Goal: Transaction & Acquisition: Purchase product/service

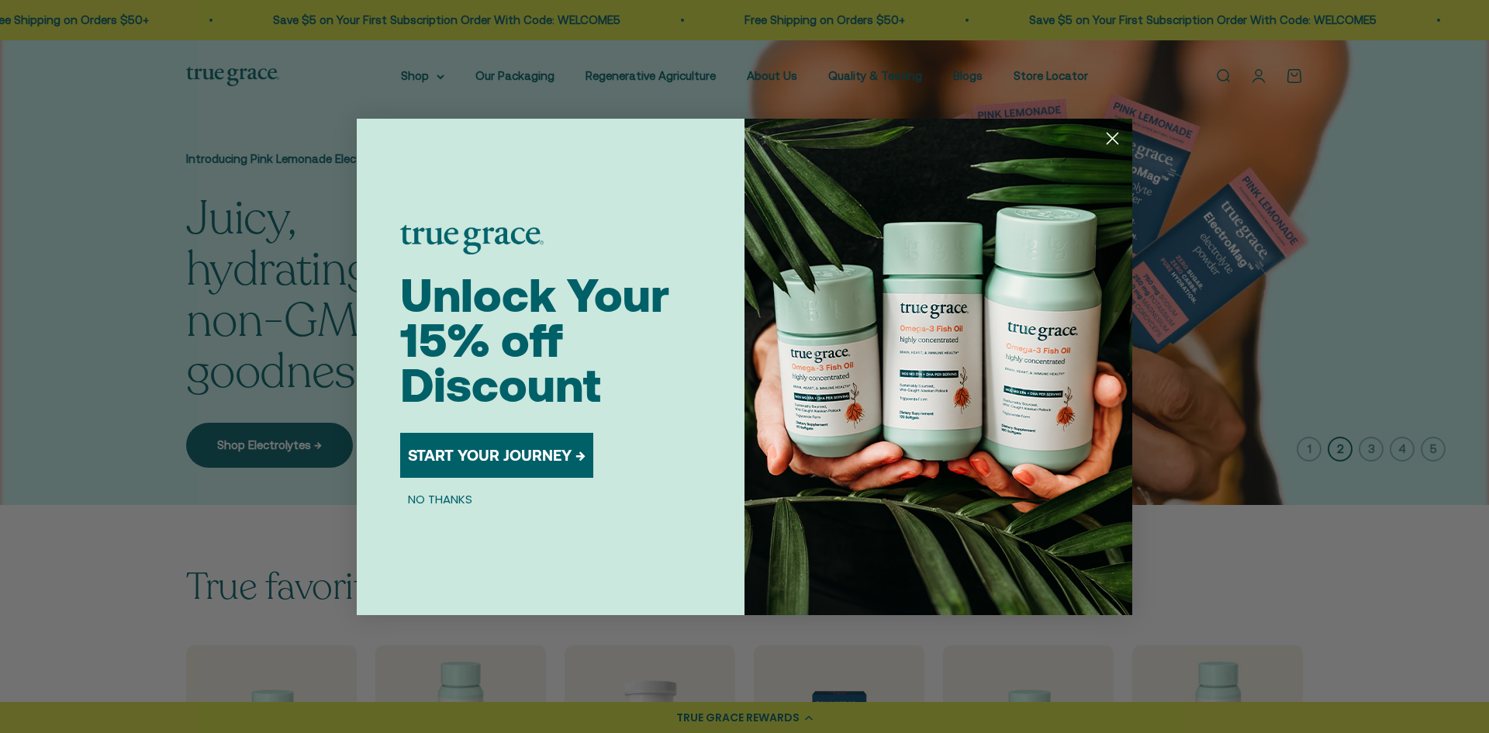
click at [491, 444] on button "START YOUR JOURNEY →" at bounding box center [496, 455] width 193 height 45
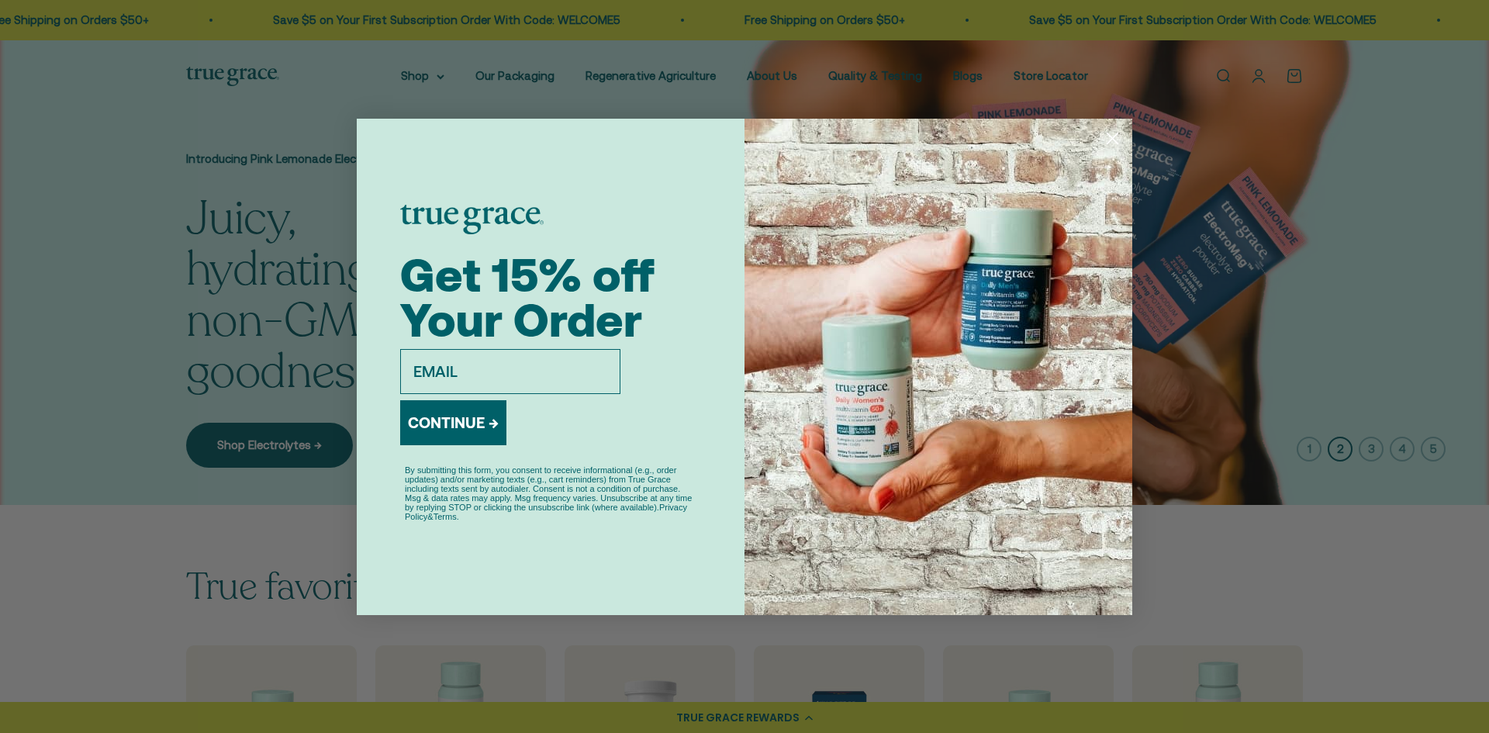
click at [457, 373] on input "email" at bounding box center [510, 371] width 220 height 45
type input "heidiseibak@gmail.com"
click at [468, 419] on button "CONTINUE →" at bounding box center [453, 422] width 106 height 45
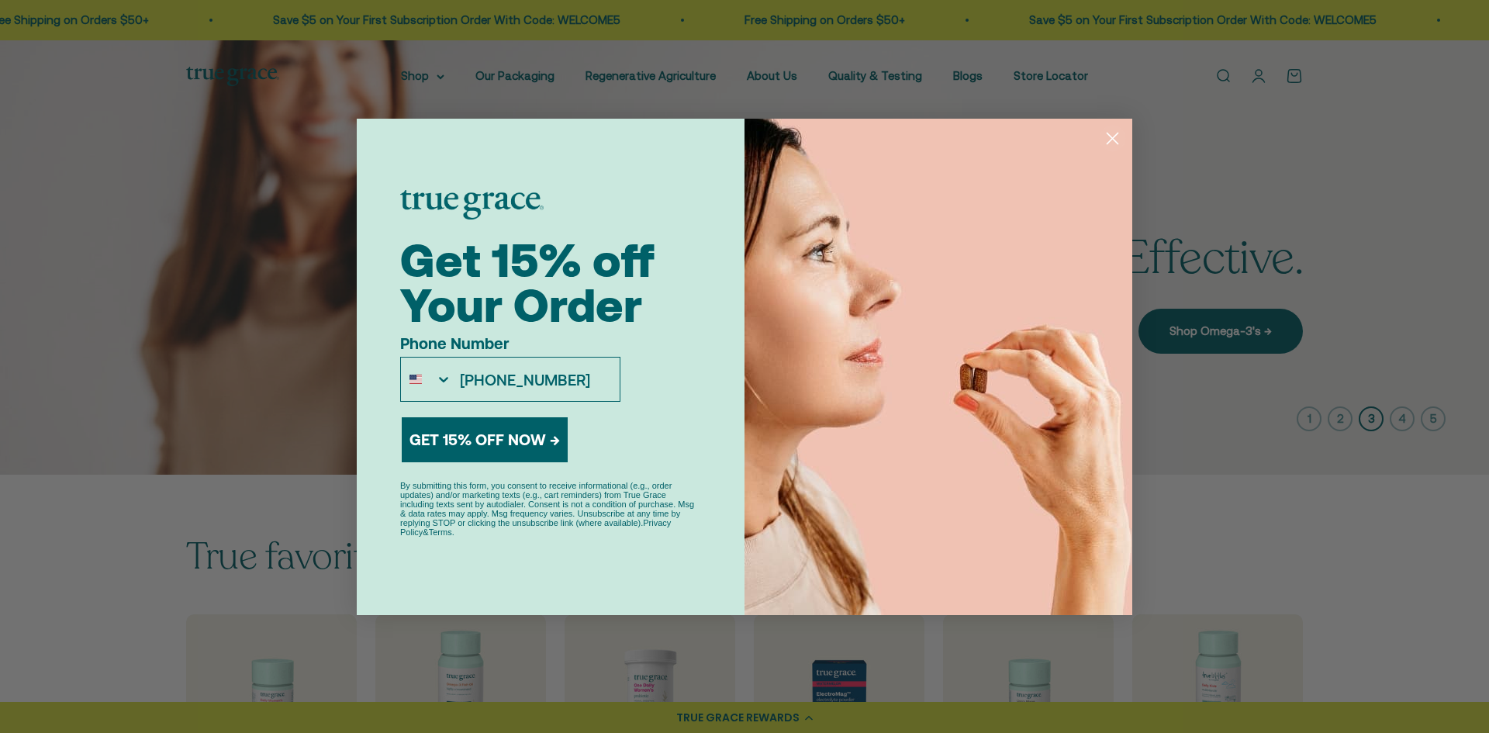
type input "262-993-4962"
click at [464, 434] on button "GET 15% OFF NOW →" at bounding box center [485, 439] width 166 height 45
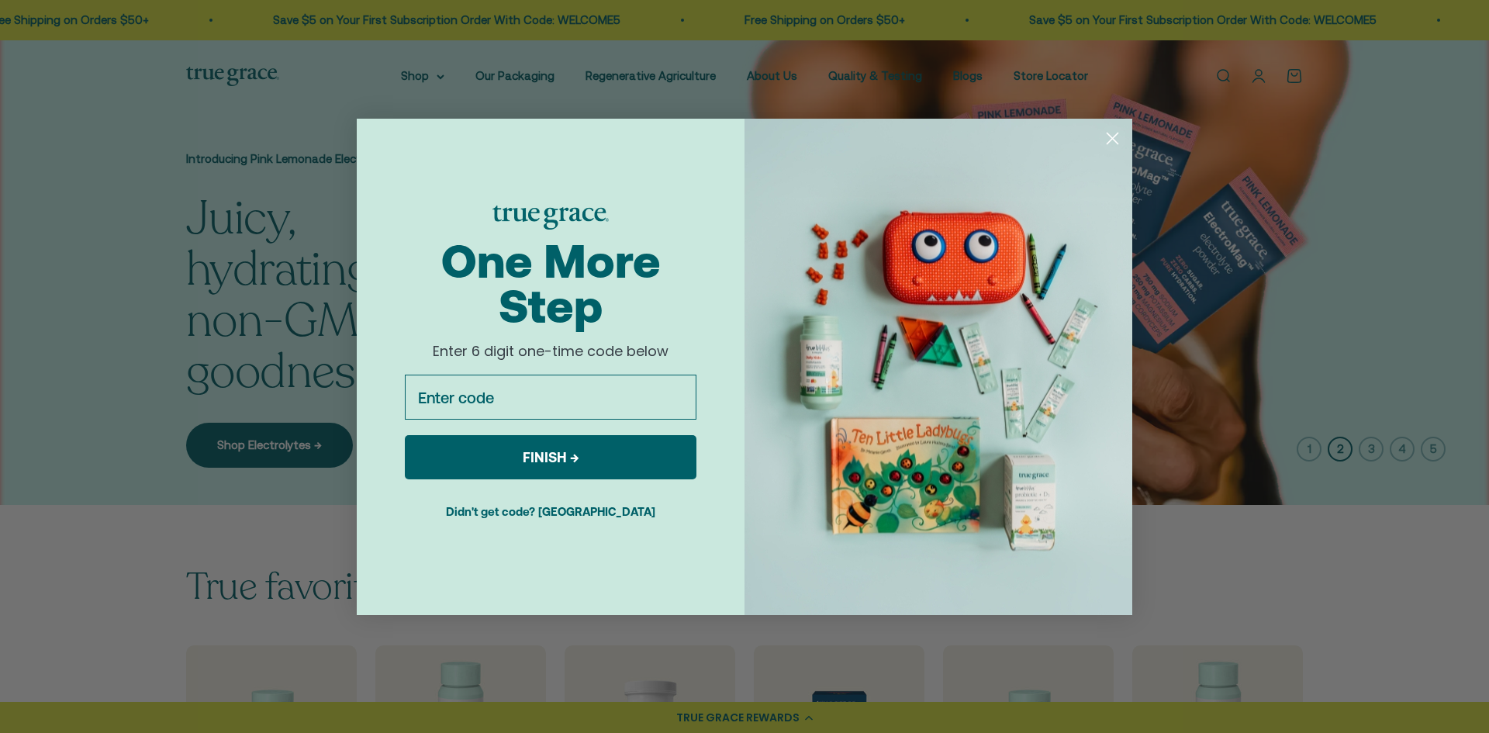
click at [481, 397] on input "Enter code" at bounding box center [551, 396] width 292 height 45
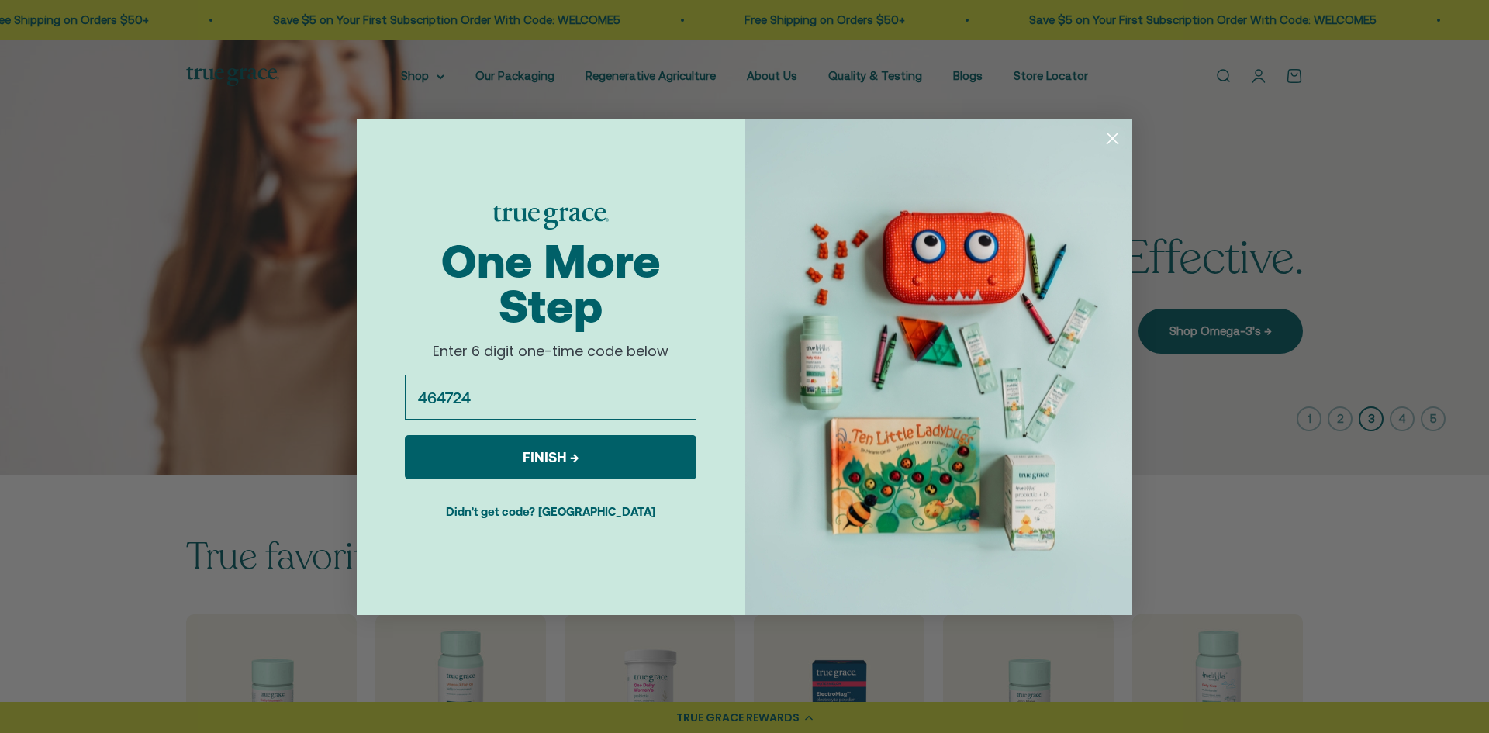
type input "464724"
click at [491, 464] on button "FINISH →" at bounding box center [551, 457] width 292 height 44
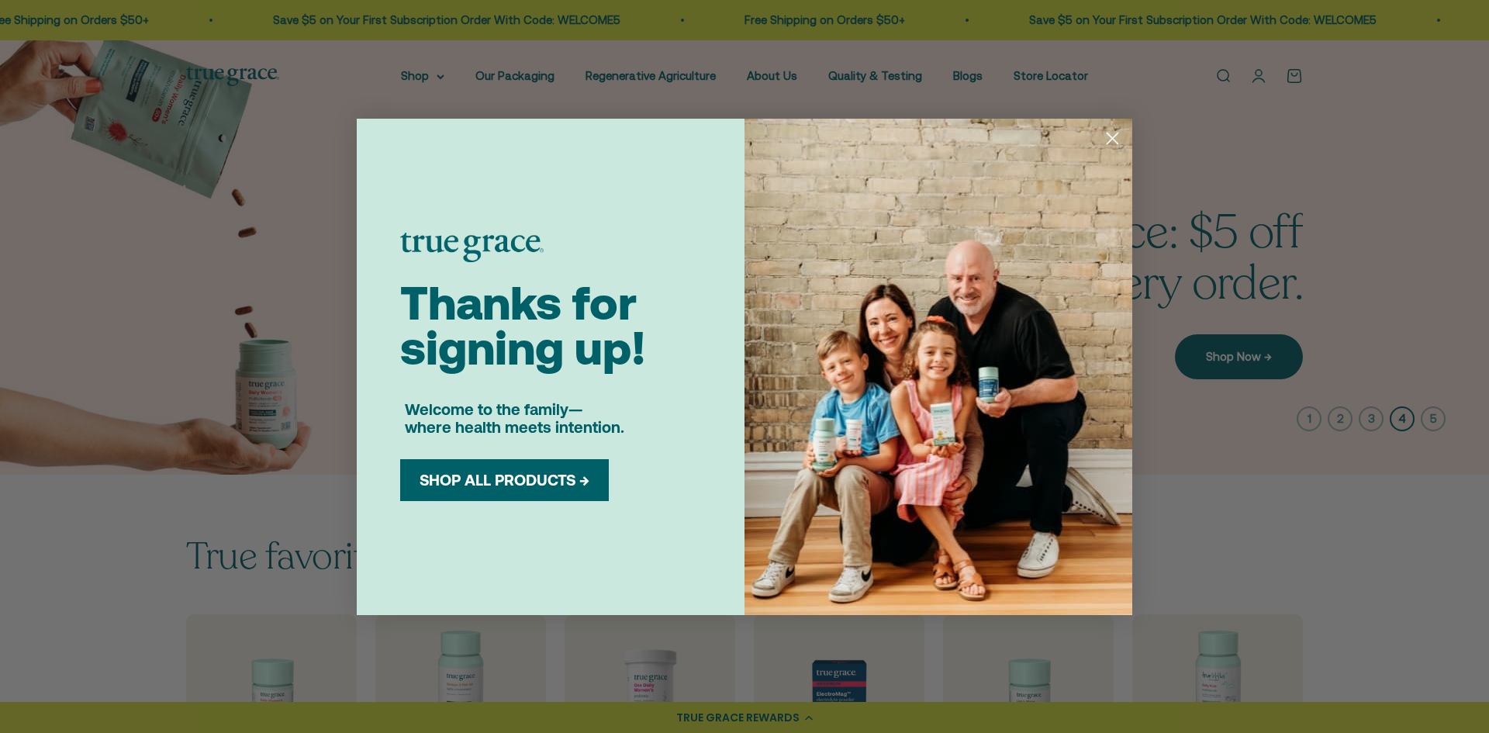
click at [499, 476] on button "SHOP ALL PRODUCTS →" at bounding box center [504, 480] width 185 height 19
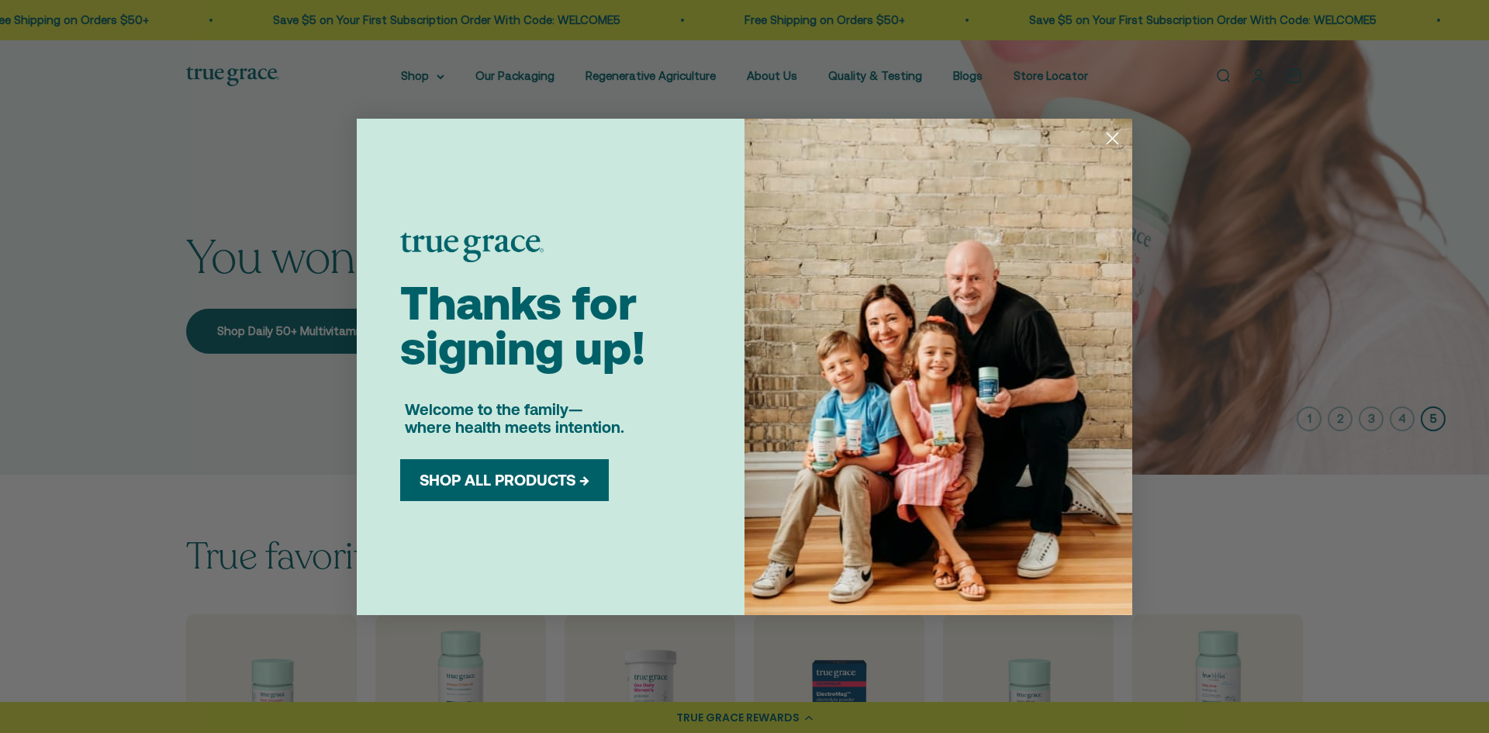
click at [1103, 134] on circle "Close dialog" at bounding box center [1112, 138] width 26 height 26
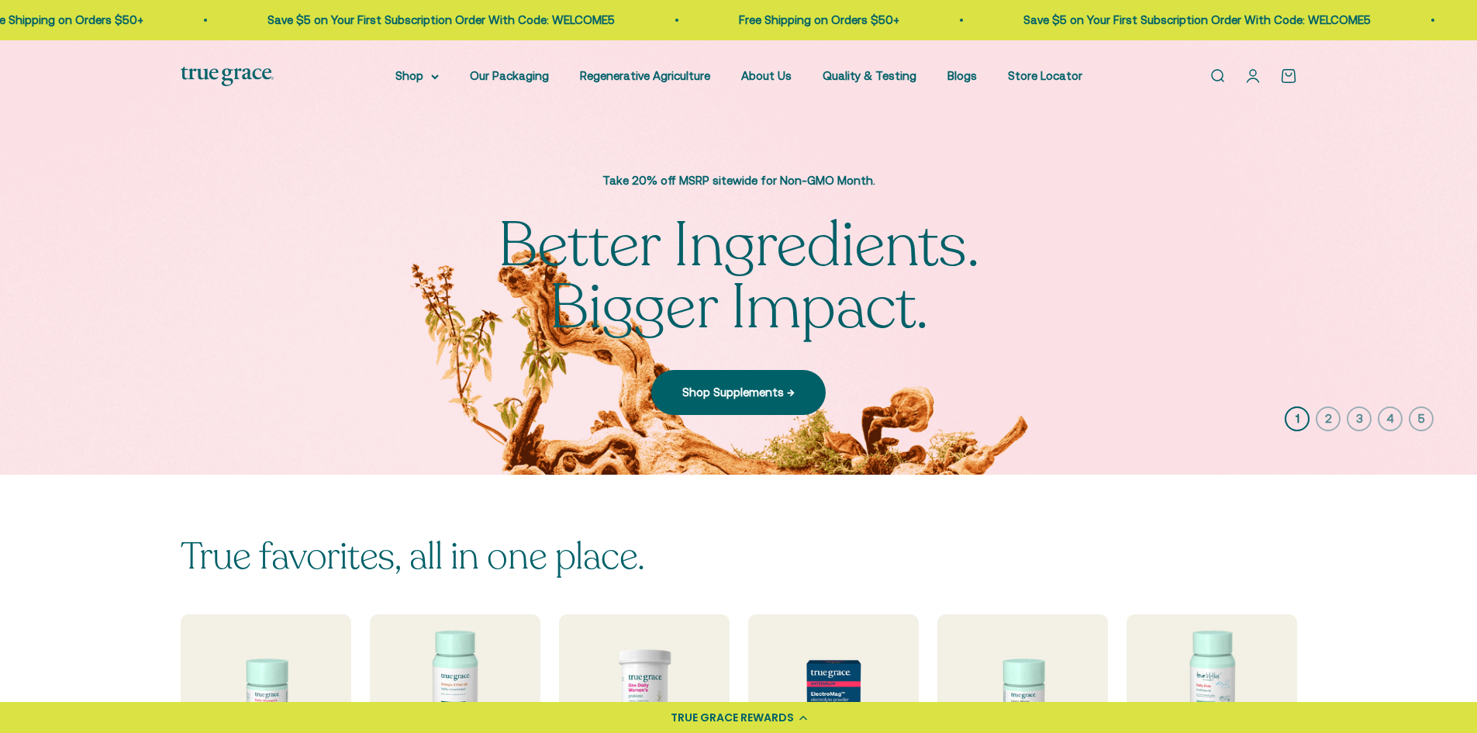
click at [1261, 81] on link "Open account page" at bounding box center [1252, 75] width 17 height 17
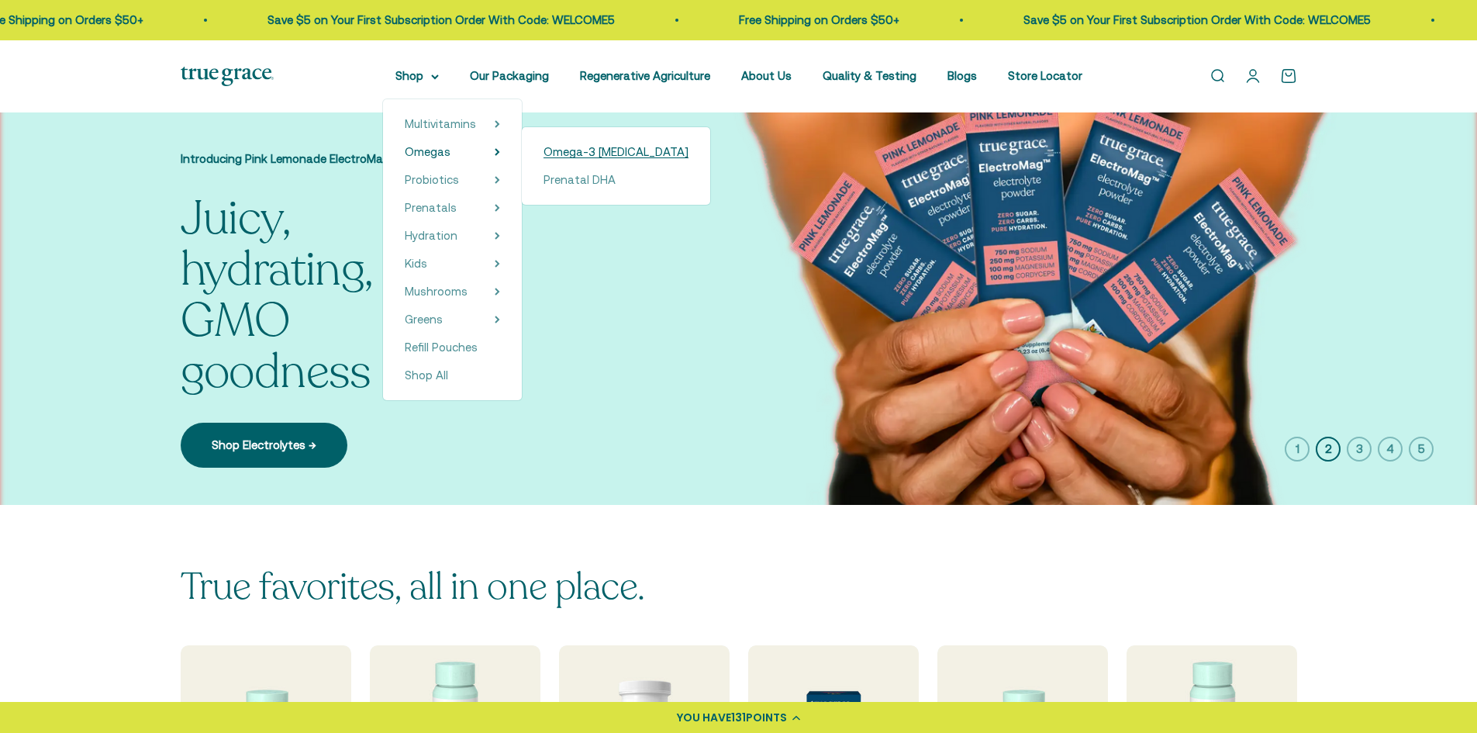
click at [579, 160] on span "Omega-3 [MEDICAL_DATA]" at bounding box center [616, 152] width 145 height 19
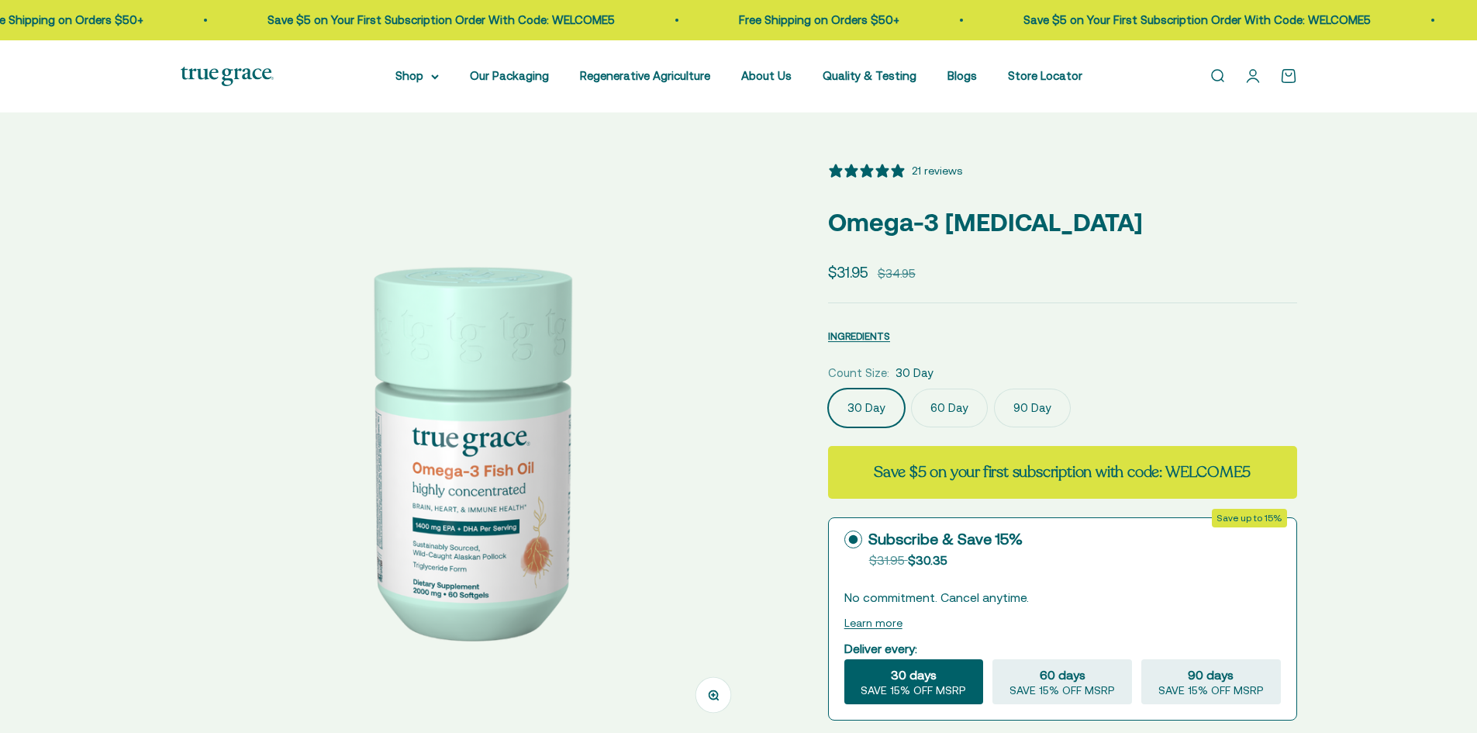
select select "3"
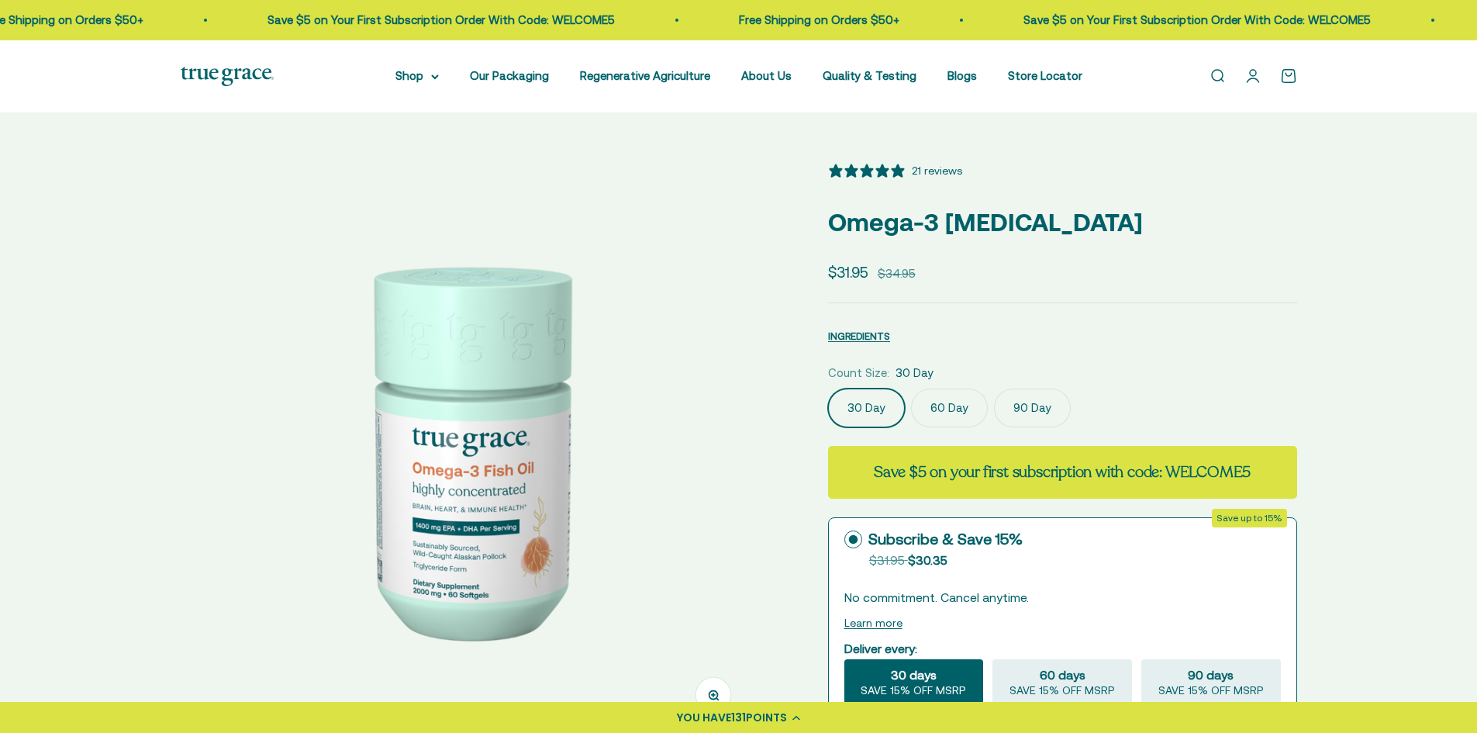
click at [1252, 76] on link "Open account page" at bounding box center [1252, 75] width 17 height 17
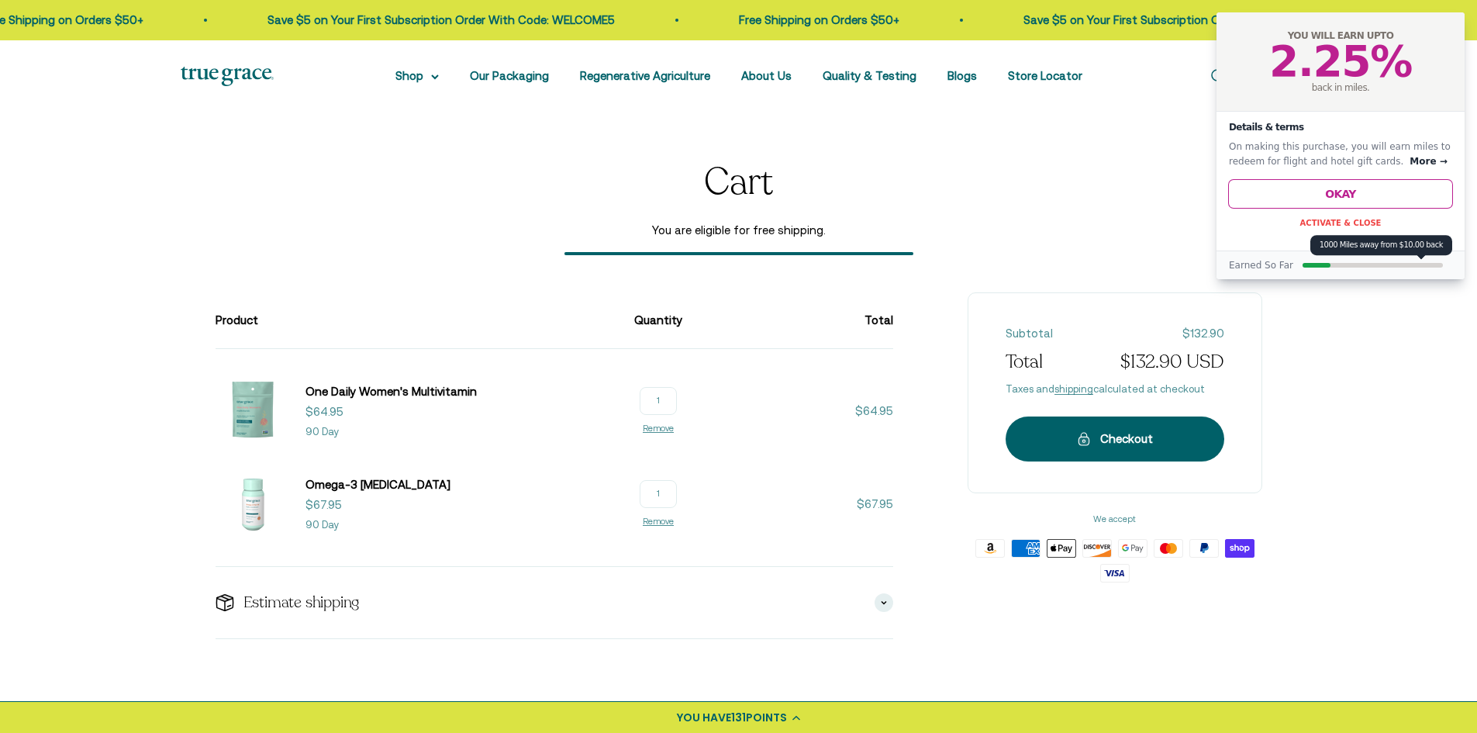
click at [1444, 38] on div "YOU WILL EARN UPTO 2.25 % back in miles." at bounding box center [1341, 61] width 248 height 99
click at [1451, 19] on div "YOU WILL EARN UPTO 2.25 % back in miles." at bounding box center [1341, 61] width 248 height 99
click at [1439, 32] on div "YOU WILL EARN UPTO 2.25 % back in miles." at bounding box center [1341, 61] width 248 height 99
click at [1349, 226] on button "Activate & Close" at bounding box center [1340, 223] width 81 height 9
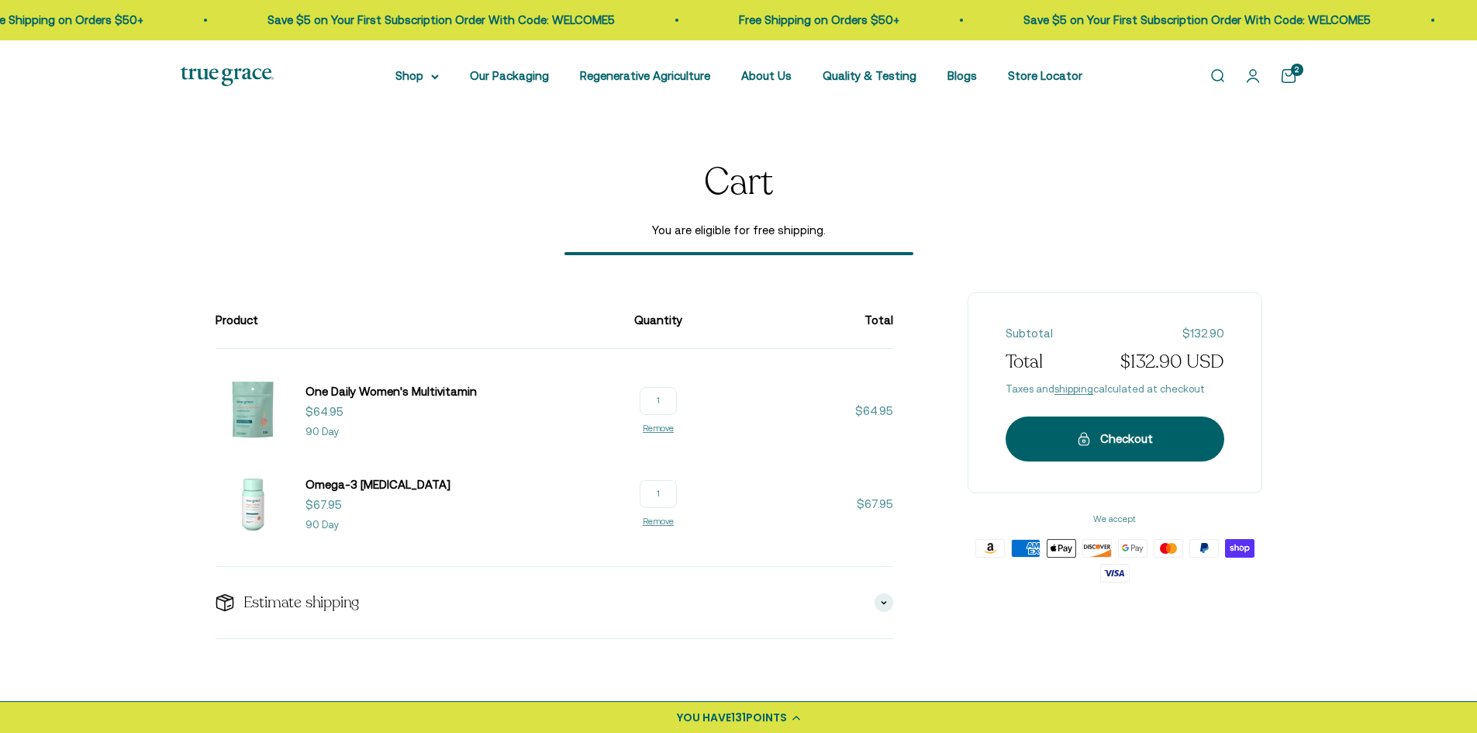
click at [1254, 81] on link "Open account page" at bounding box center [1252, 75] width 17 height 17
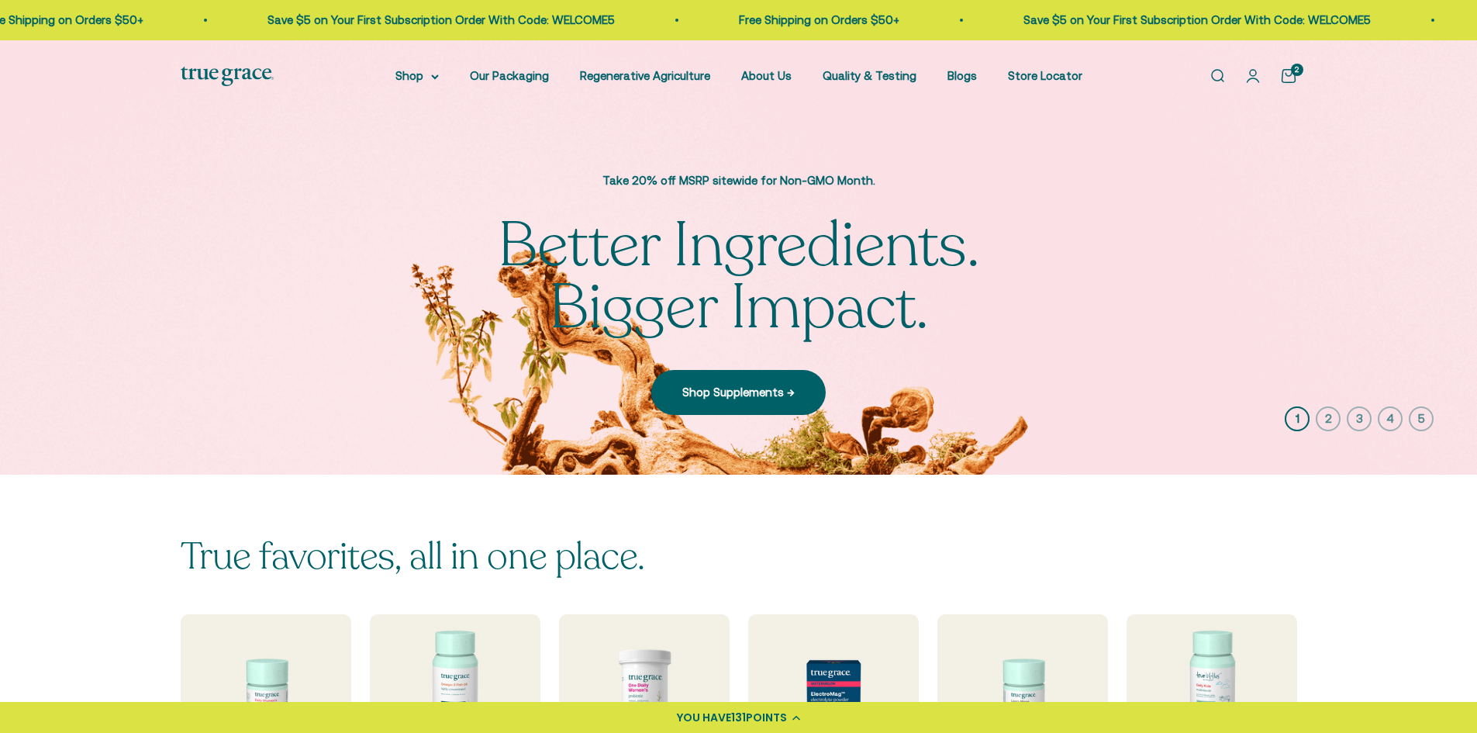
click at [1217, 74] on link "Open search" at bounding box center [1217, 75] width 17 height 17
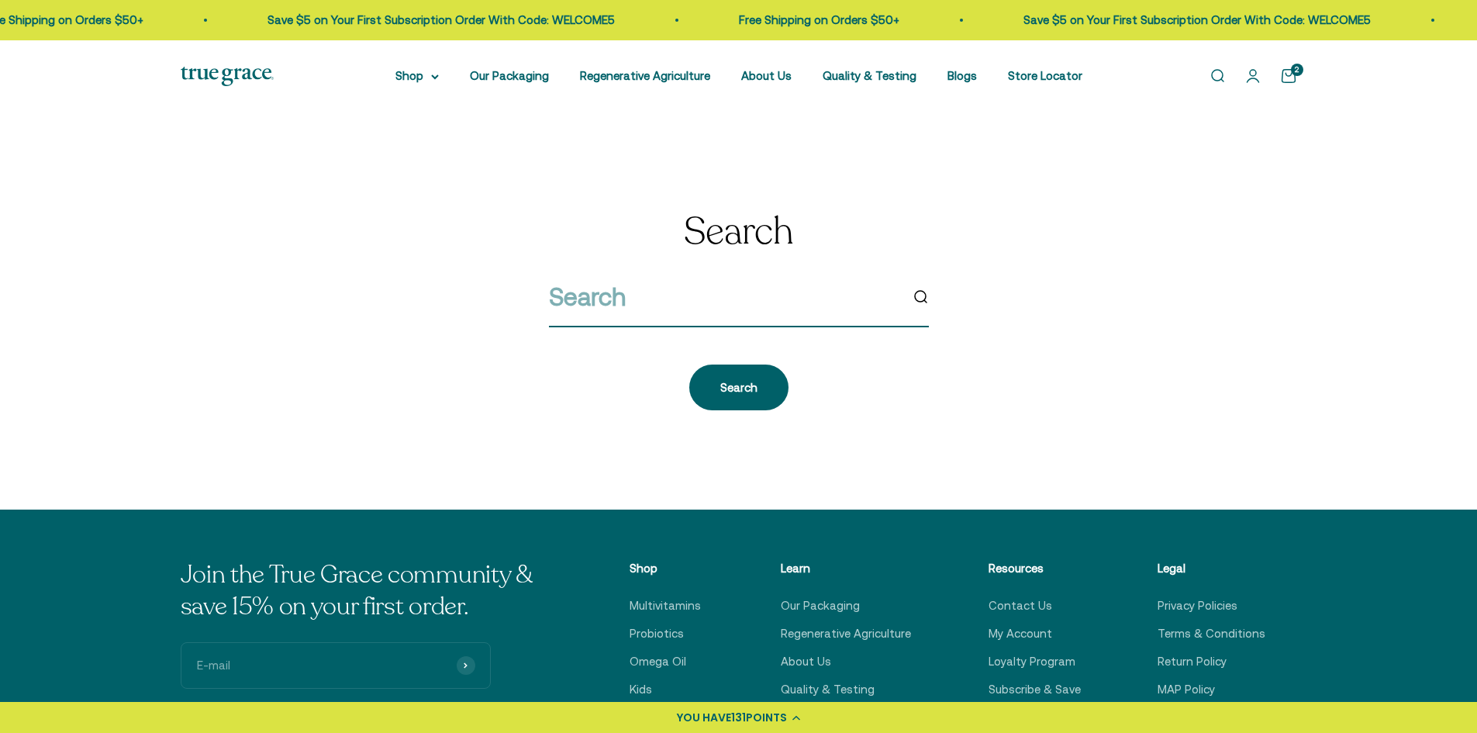
click at [775, 293] on input "search" at bounding box center [724, 297] width 350 height 40
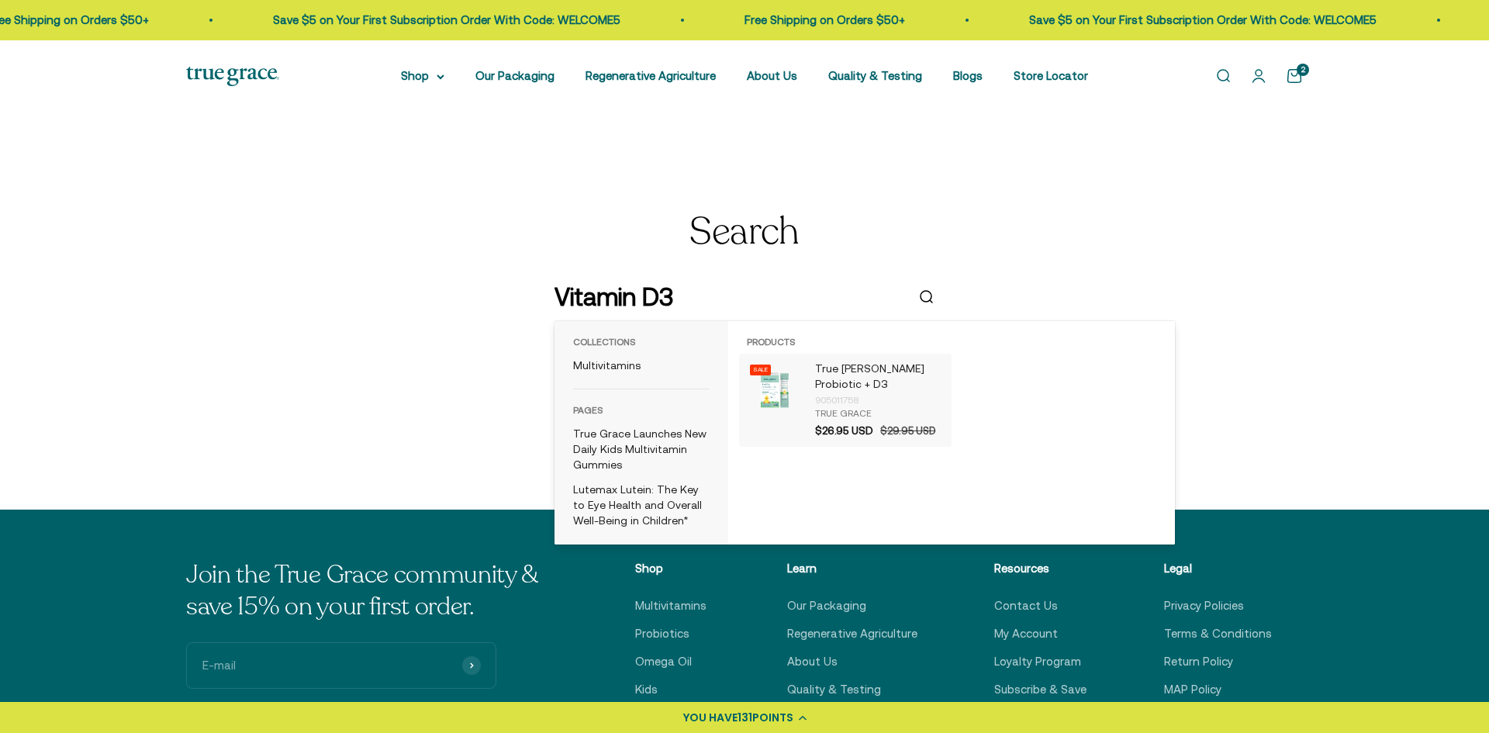
type input "Vitamin D3"
click at [831, 392] on div "905011758" at bounding box center [879, 400] width 129 height 16
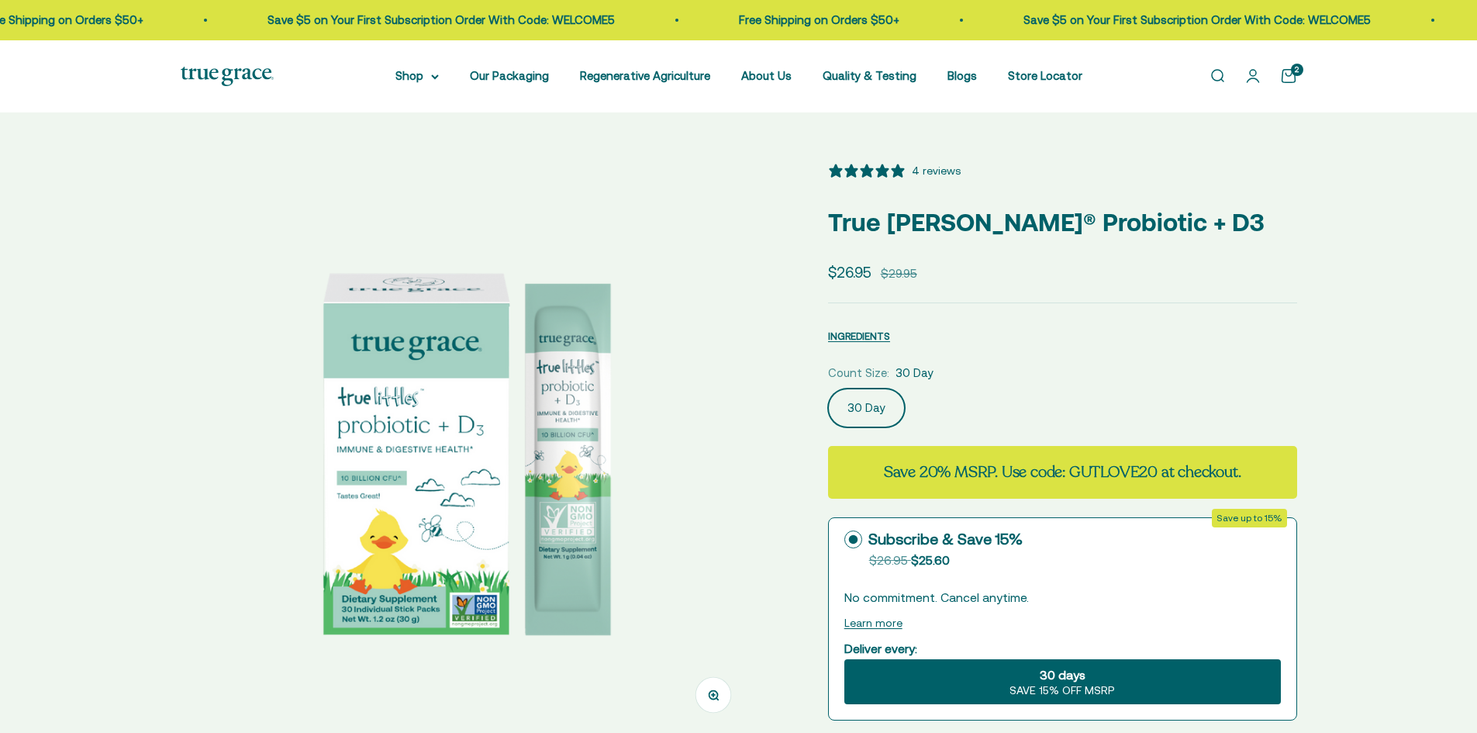
select select "3"
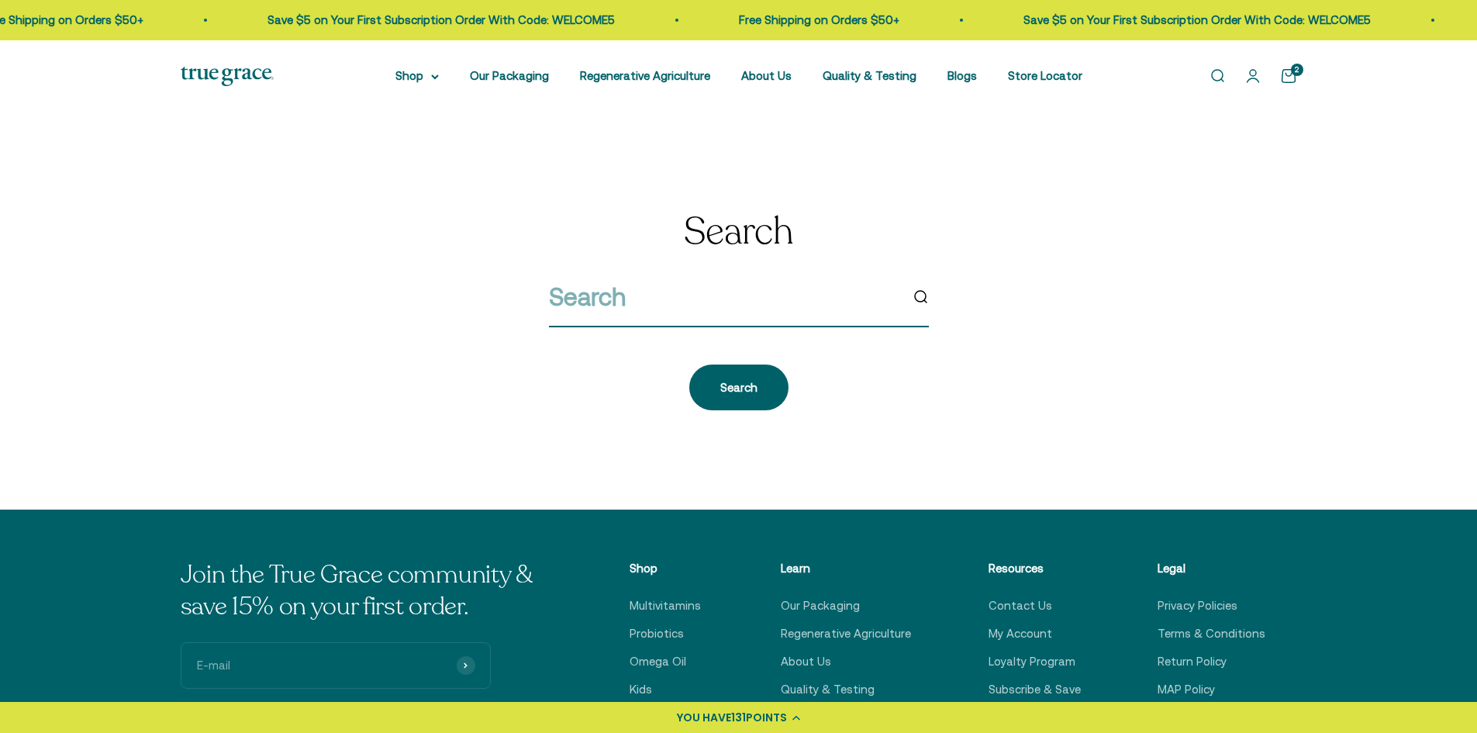
click at [611, 298] on input "search" at bounding box center [724, 297] width 350 height 40
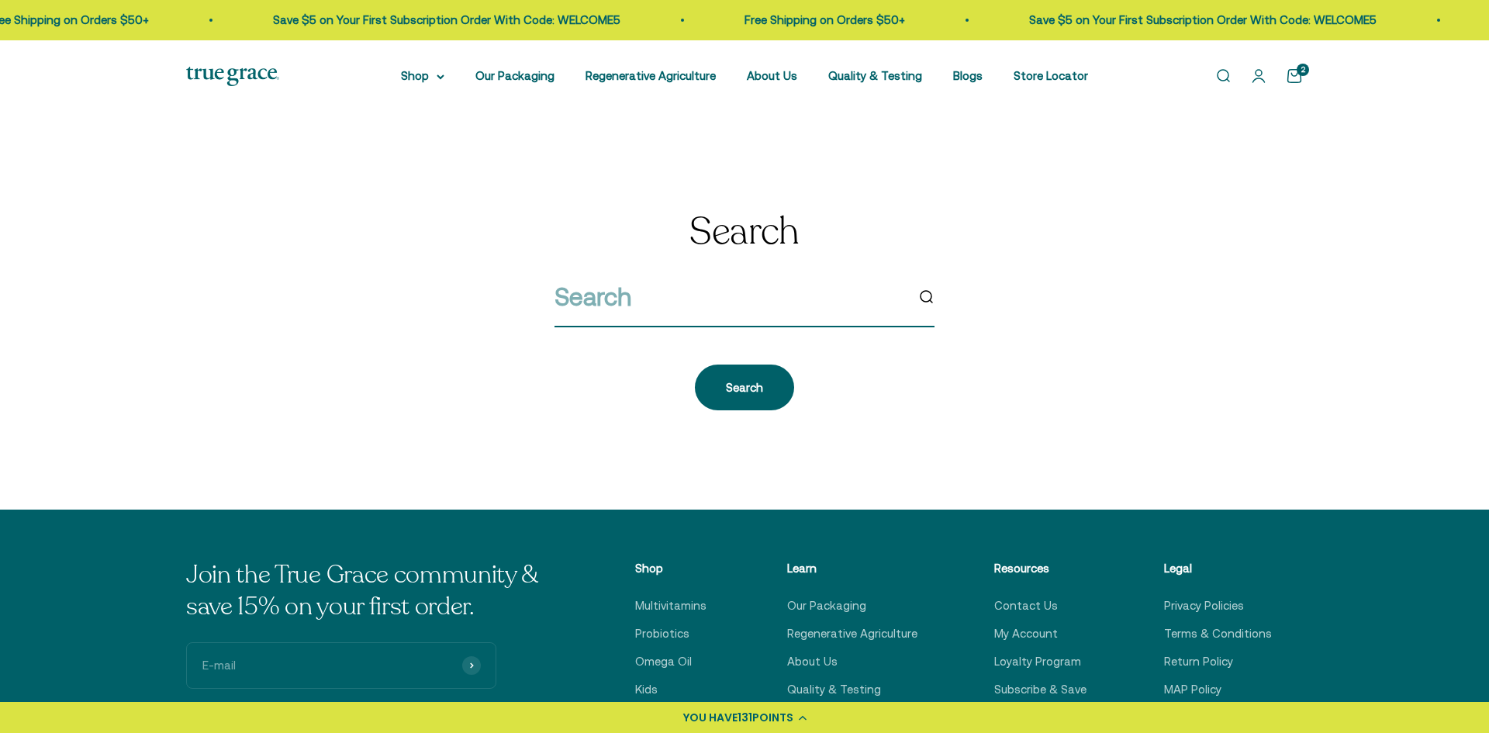
type input "N"
type input "Magnesium"
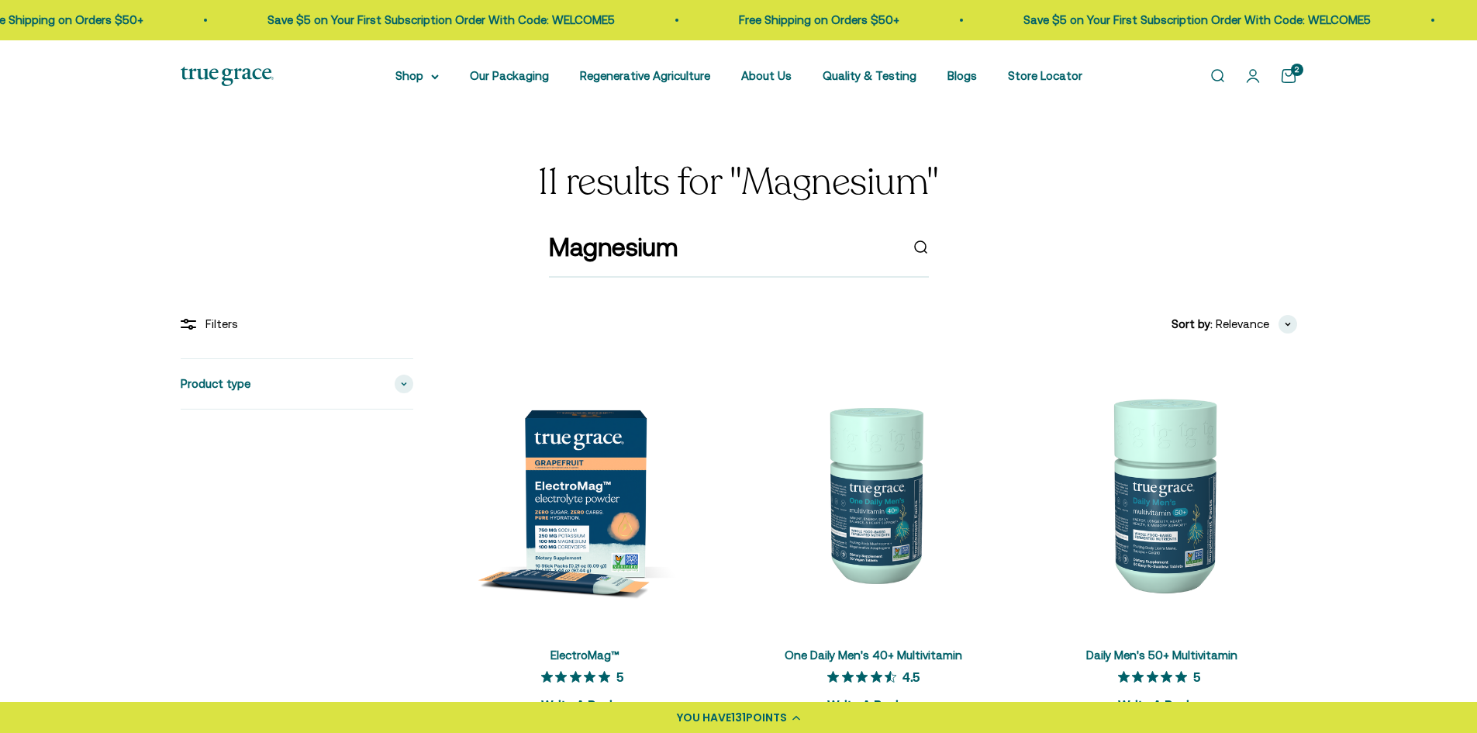
click at [1288, 74] on link "Open cart 2" at bounding box center [1288, 75] width 17 height 17
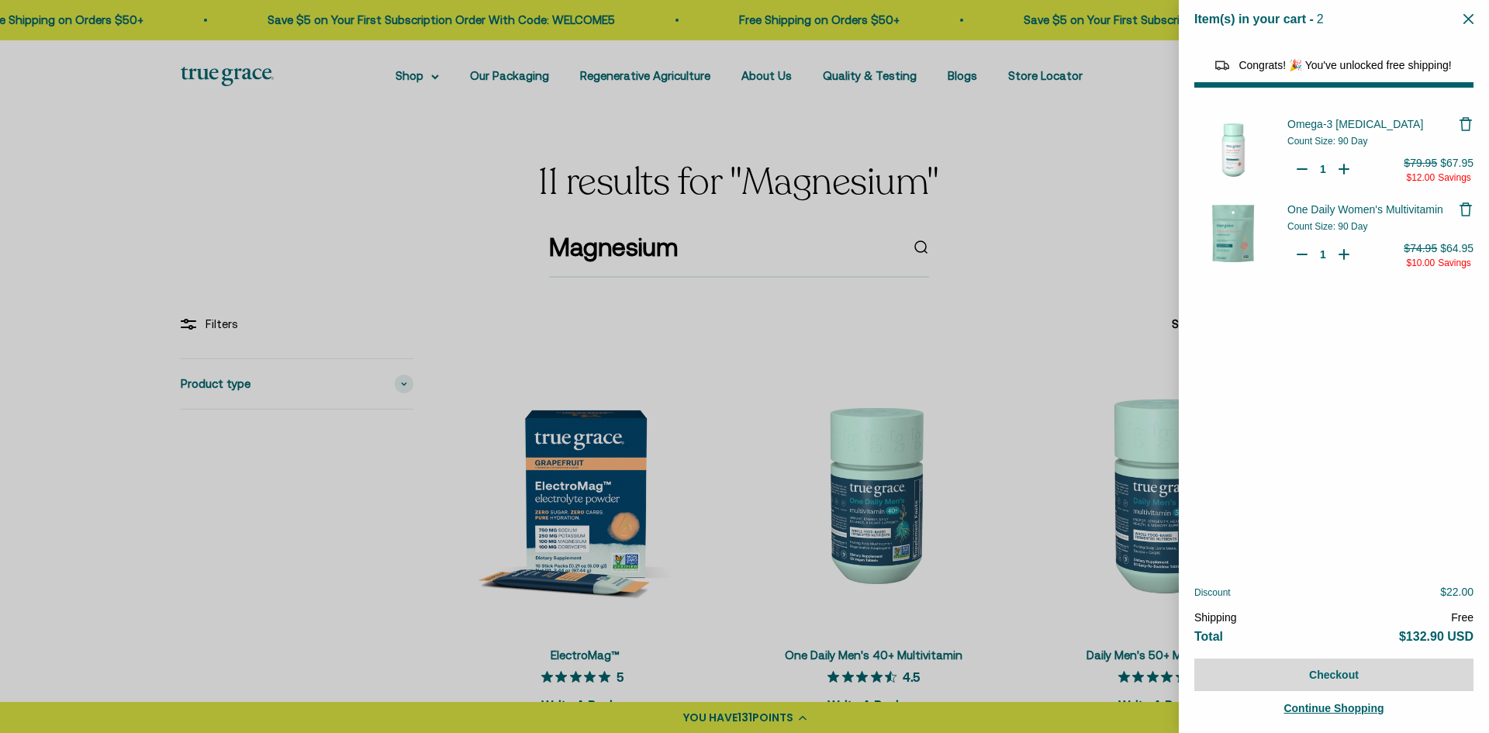
select select "44878154563798"
select select "40058346897600"
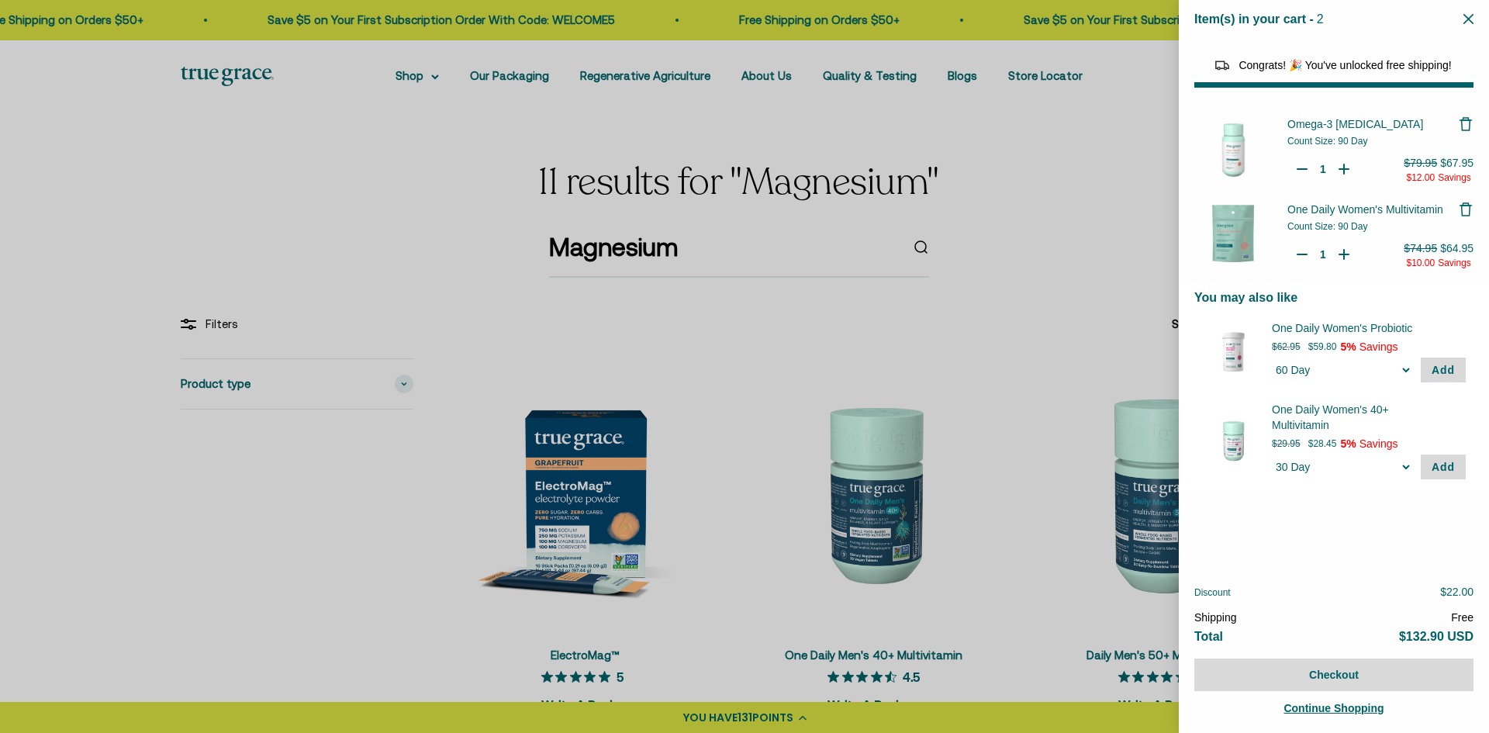
click at [1458, 11] on div "Item(s) in your cart - 2 items 2" at bounding box center [1334, 19] width 310 height 39
click at [1460, 16] on div "Item(s) in your cart - 2 items 2" at bounding box center [1334, 19] width 310 height 39
click at [1465, 12] on button "Close" at bounding box center [1468, 19] width 10 height 15
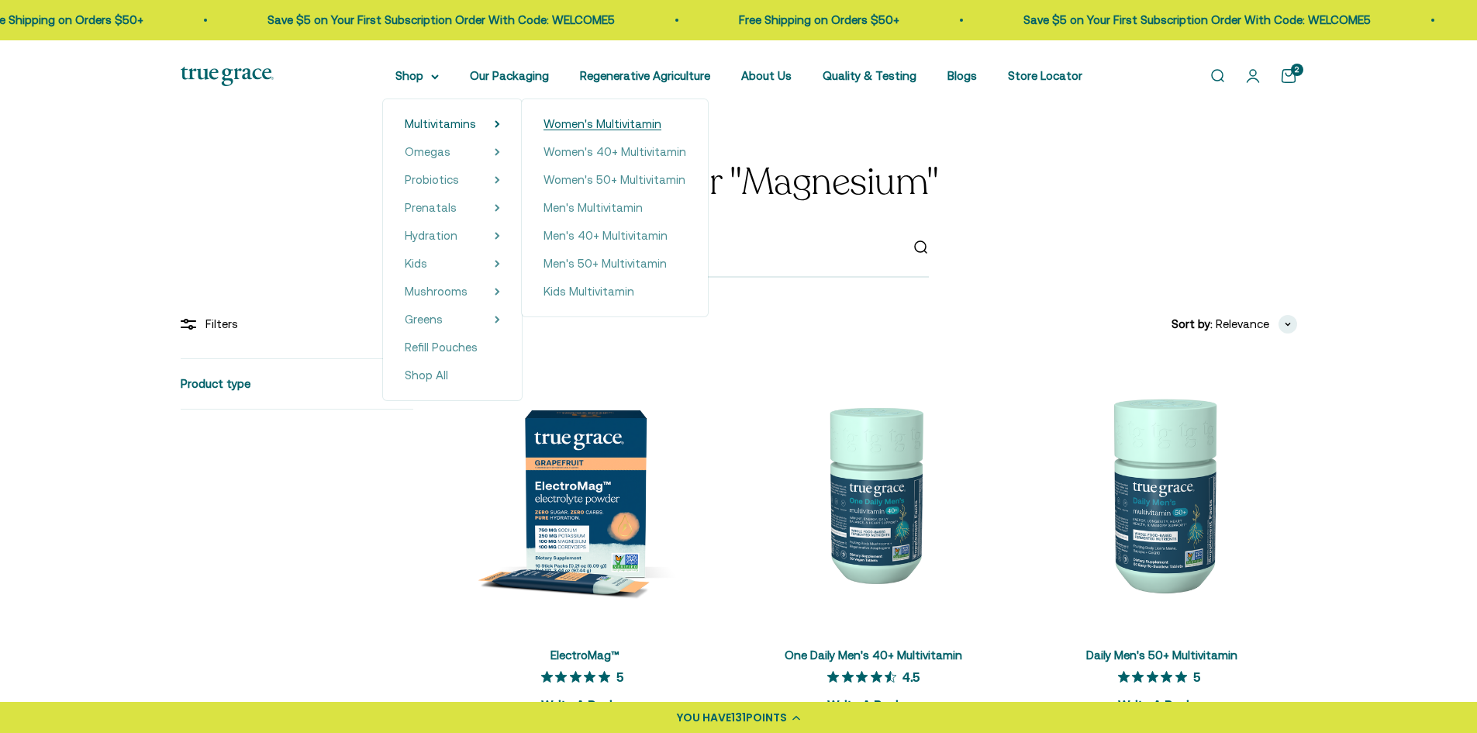
click at [579, 127] on span "Women's Multivitamin" at bounding box center [603, 123] width 118 height 13
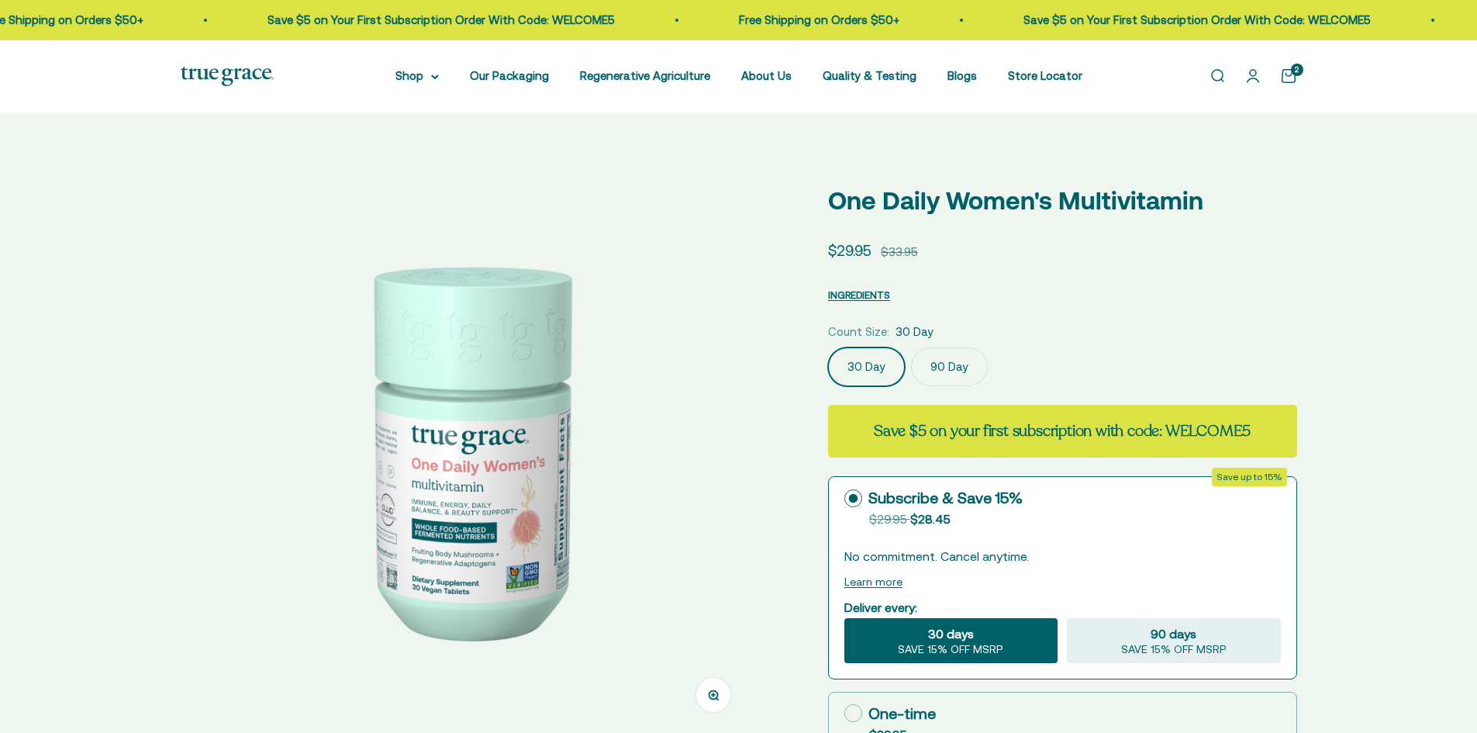
click at [954, 370] on label "90 Day" at bounding box center [949, 366] width 77 height 39
click at [828, 347] on input "90 Day" at bounding box center [827, 347] width 1 height 1
radio input "true"
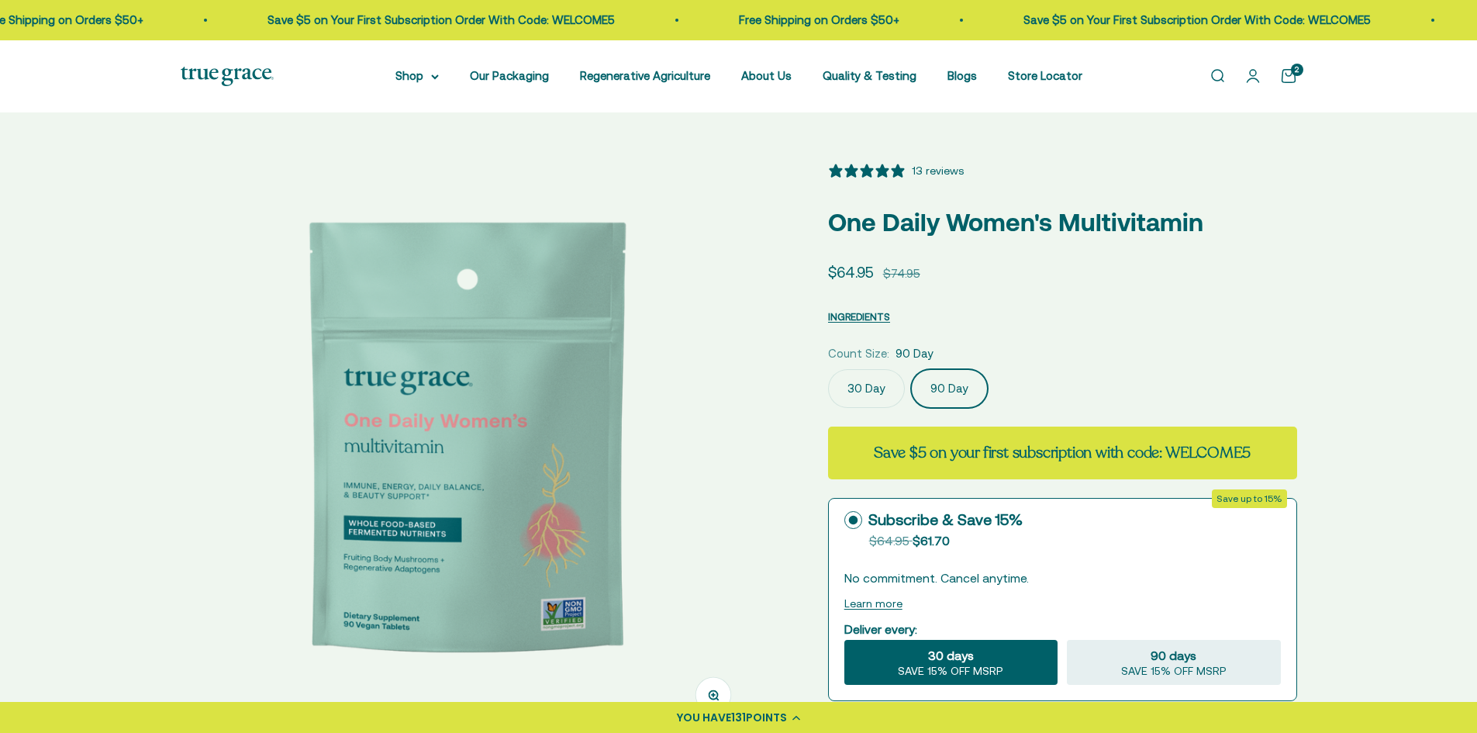
select select "3"
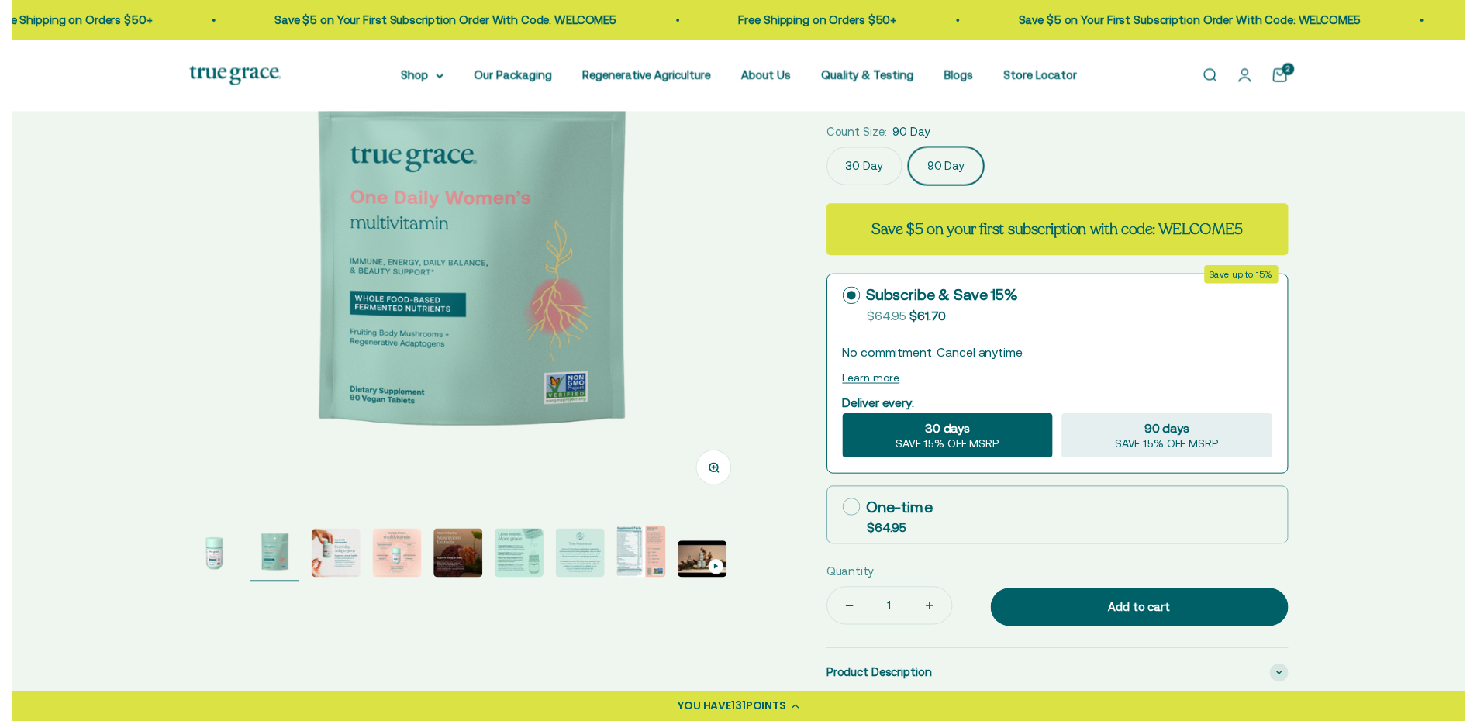
scroll to position [233, 0]
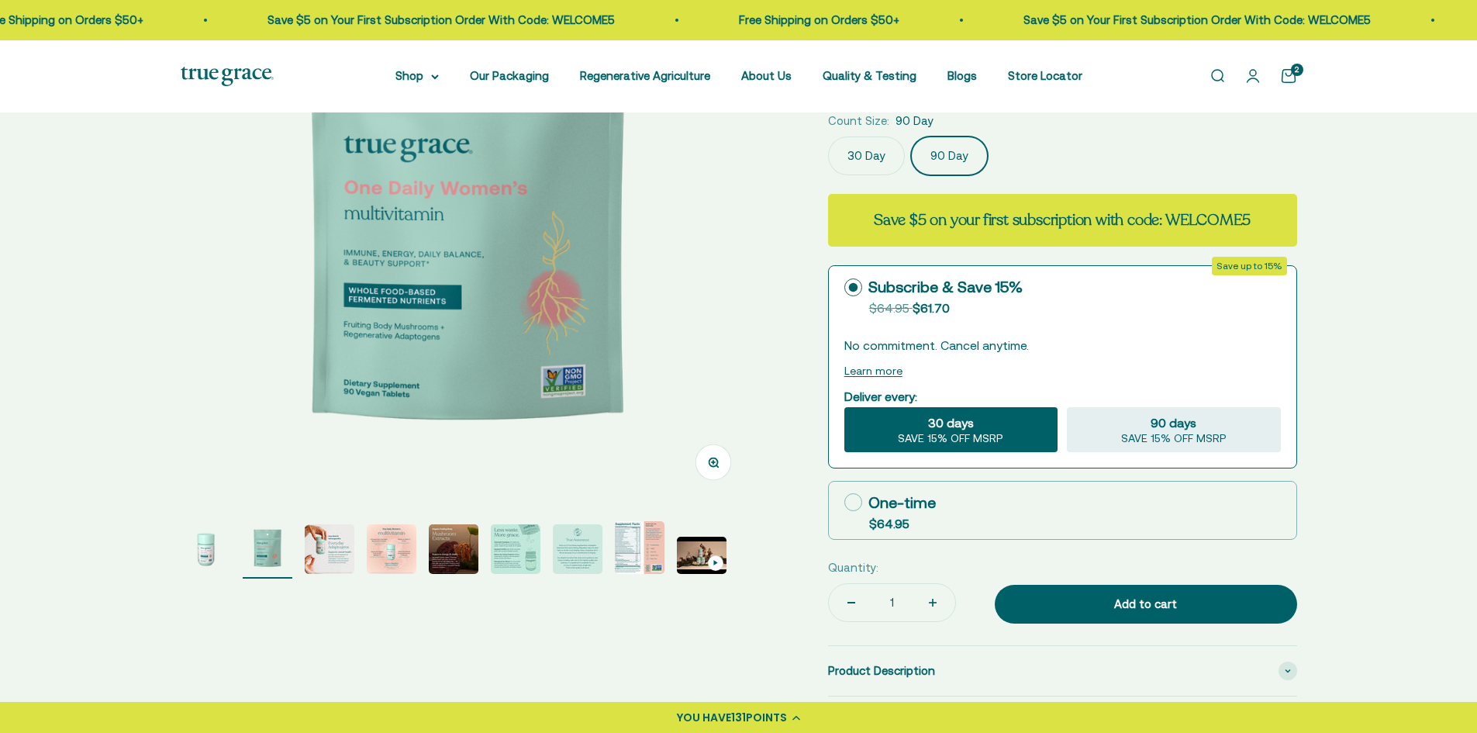
click at [858, 502] on icon at bounding box center [853, 502] width 18 height 18
click at [844, 502] on input "One-time $64.95" at bounding box center [844, 502] width 1 height 1
radio input "true"
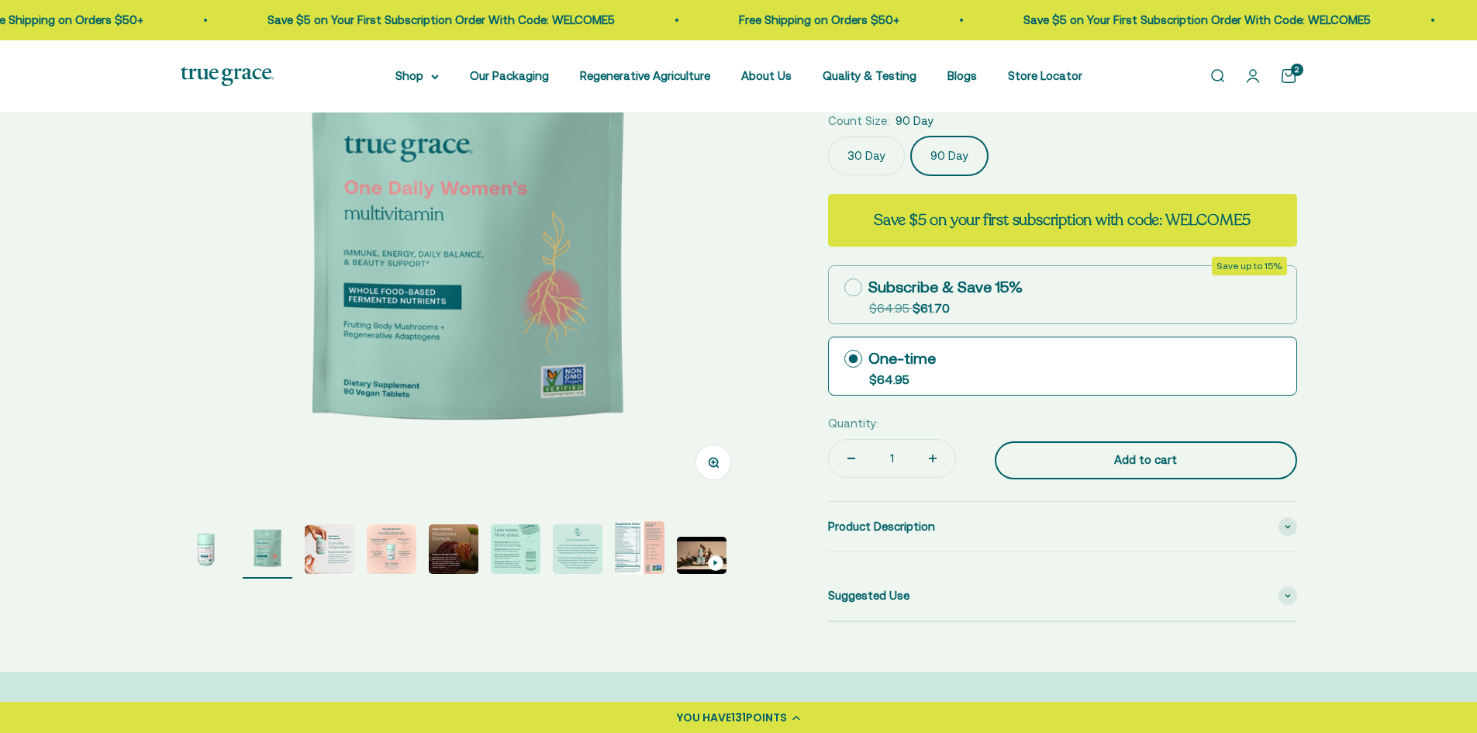
click at [1137, 464] on div "Add to cart" at bounding box center [1146, 459] width 240 height 19
type input "2"
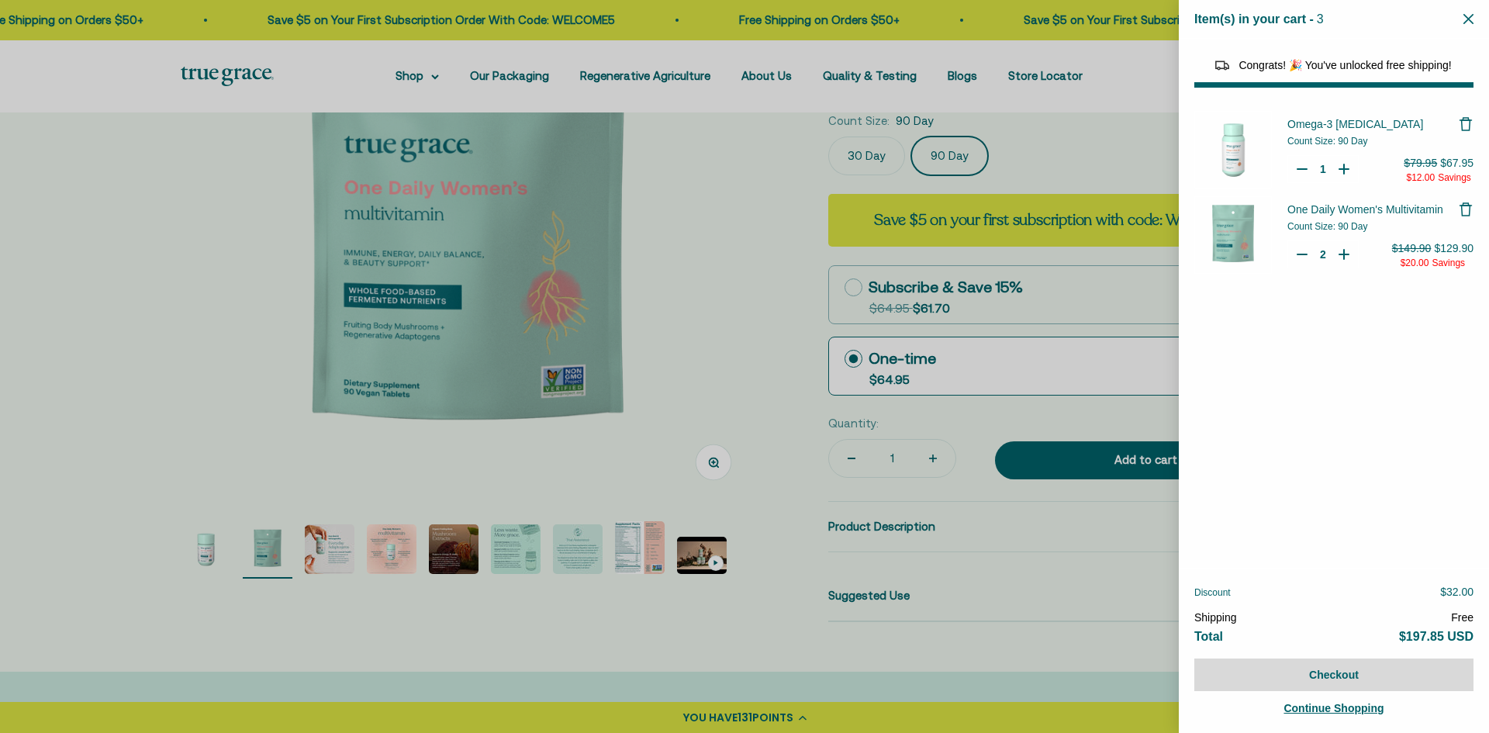
select select "44878154563798"
select select "40058346897600"
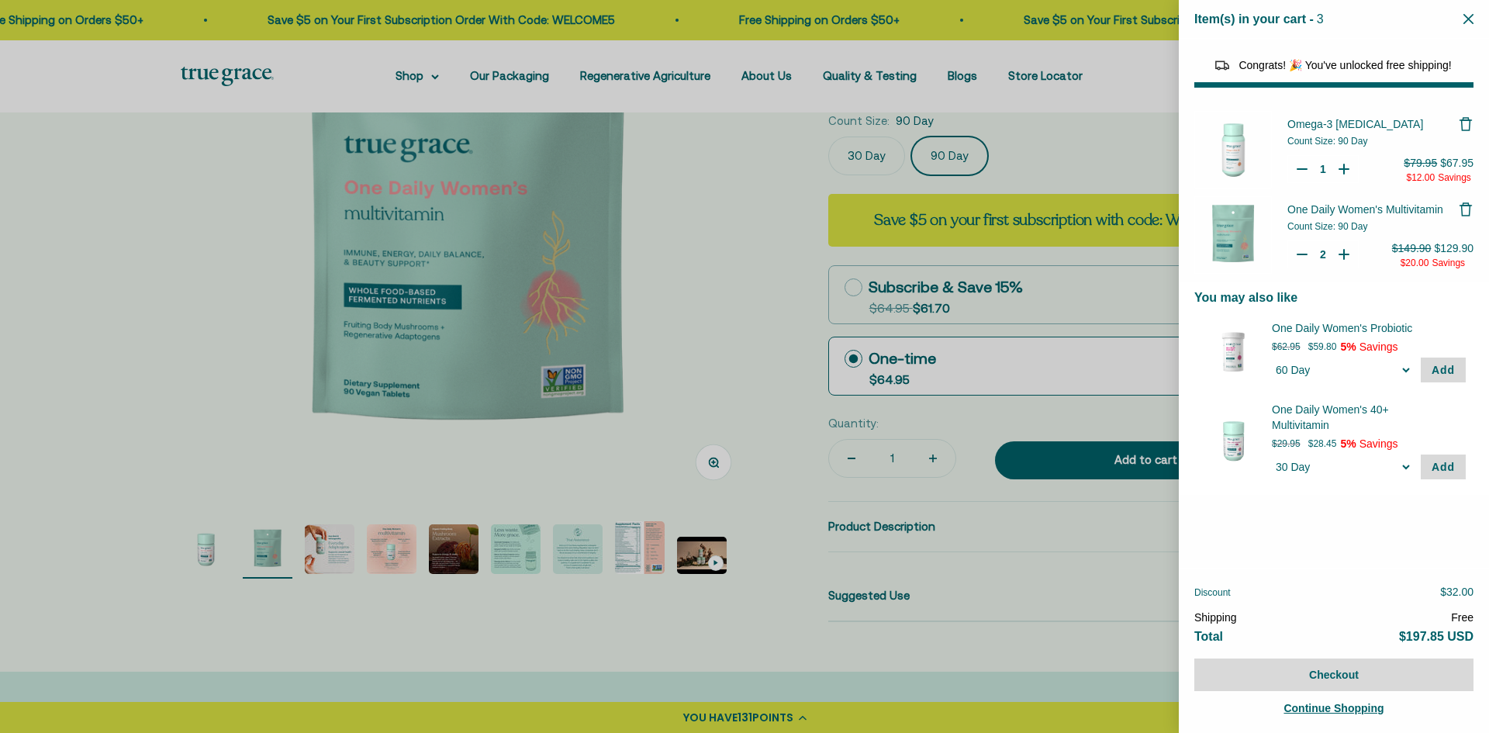
click at [1464, 20] on icon "Close" at bounding box center [1468, 19] width 10 height 10
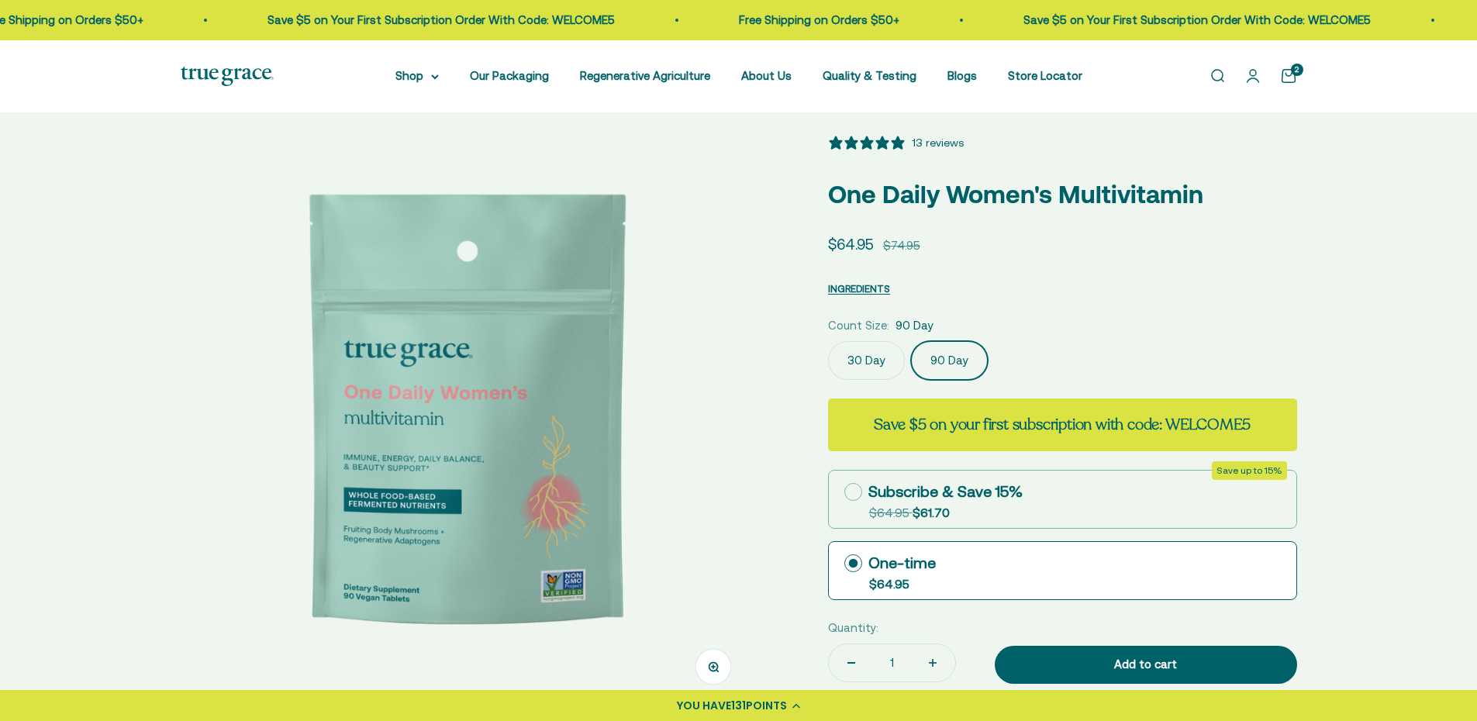
scroll to position [0, 0]
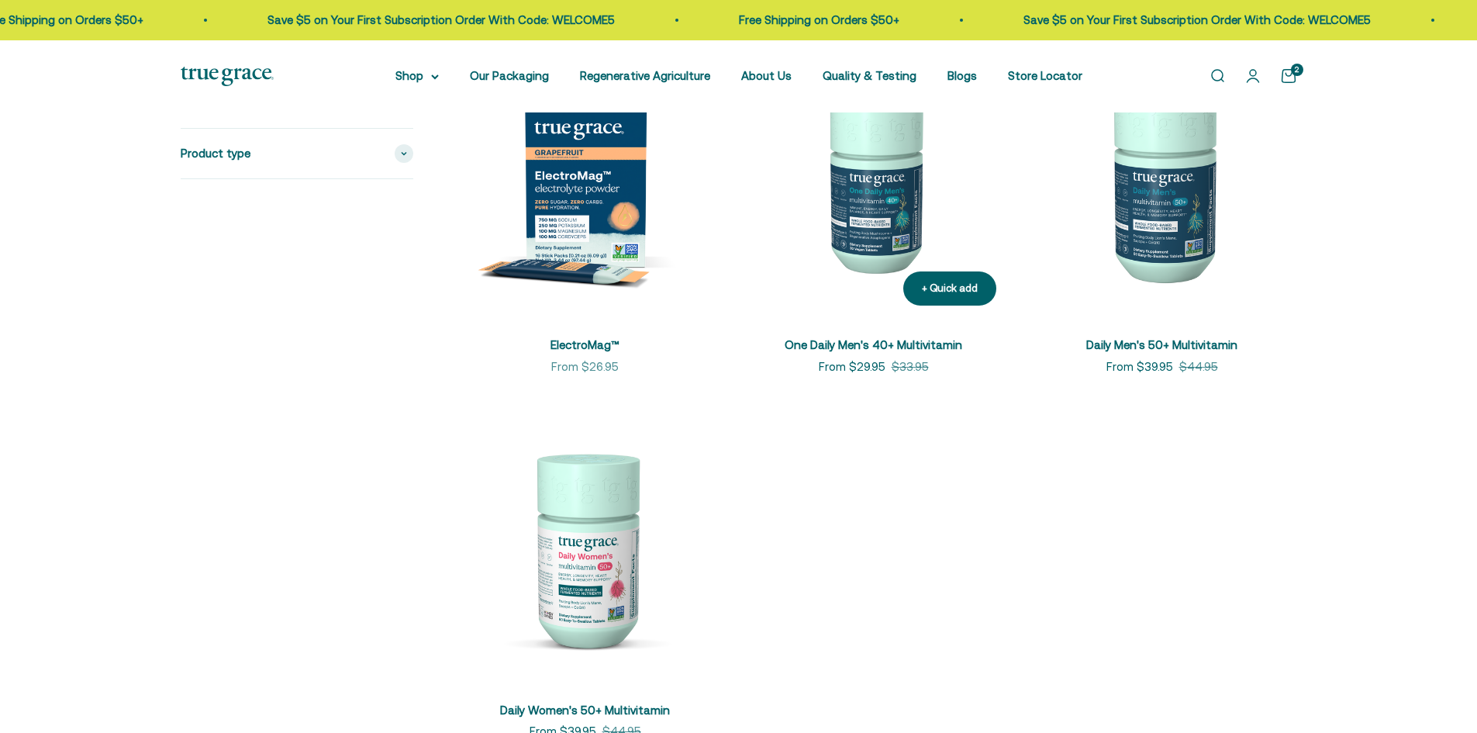
type input "2"
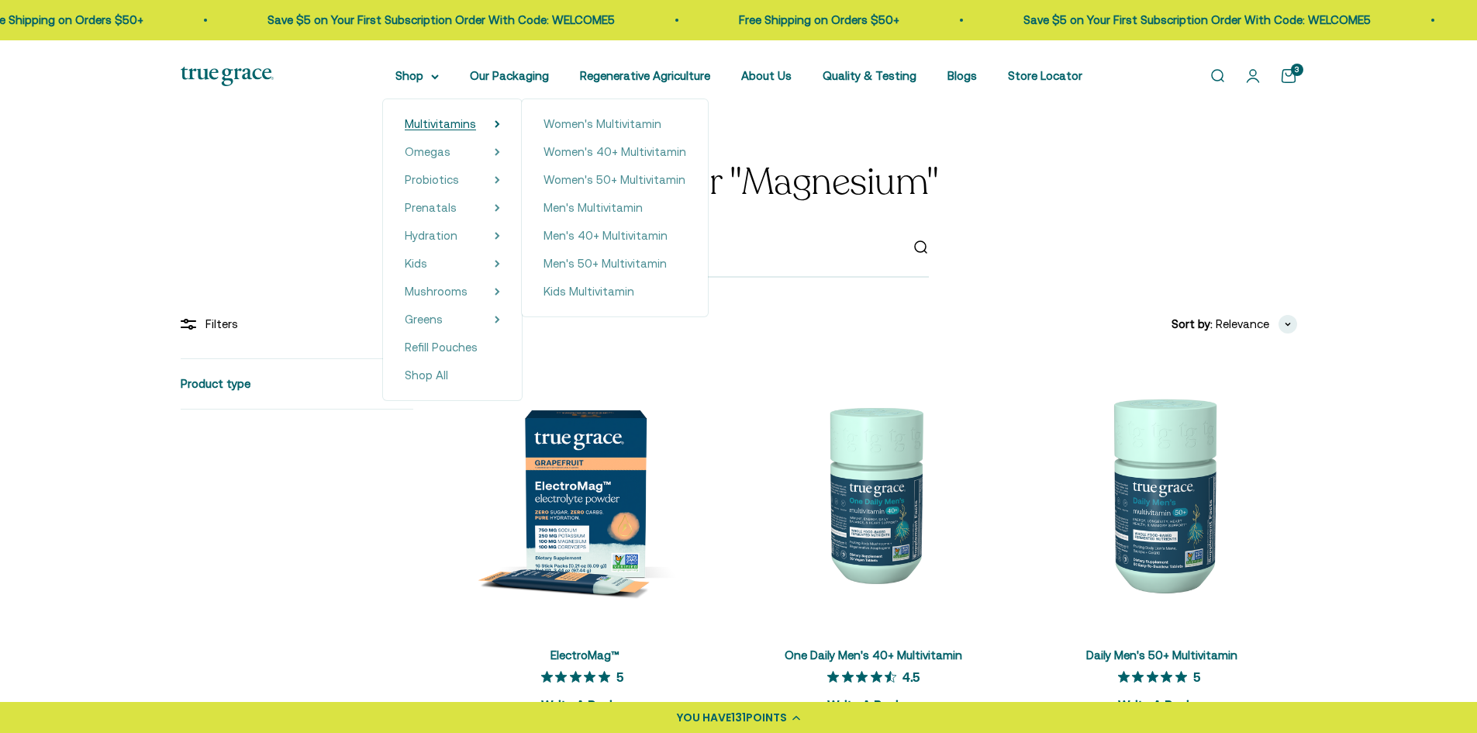
click at [438, 123] on span "Multivitamins" at bounding box center [440, 123] width 71 height 13
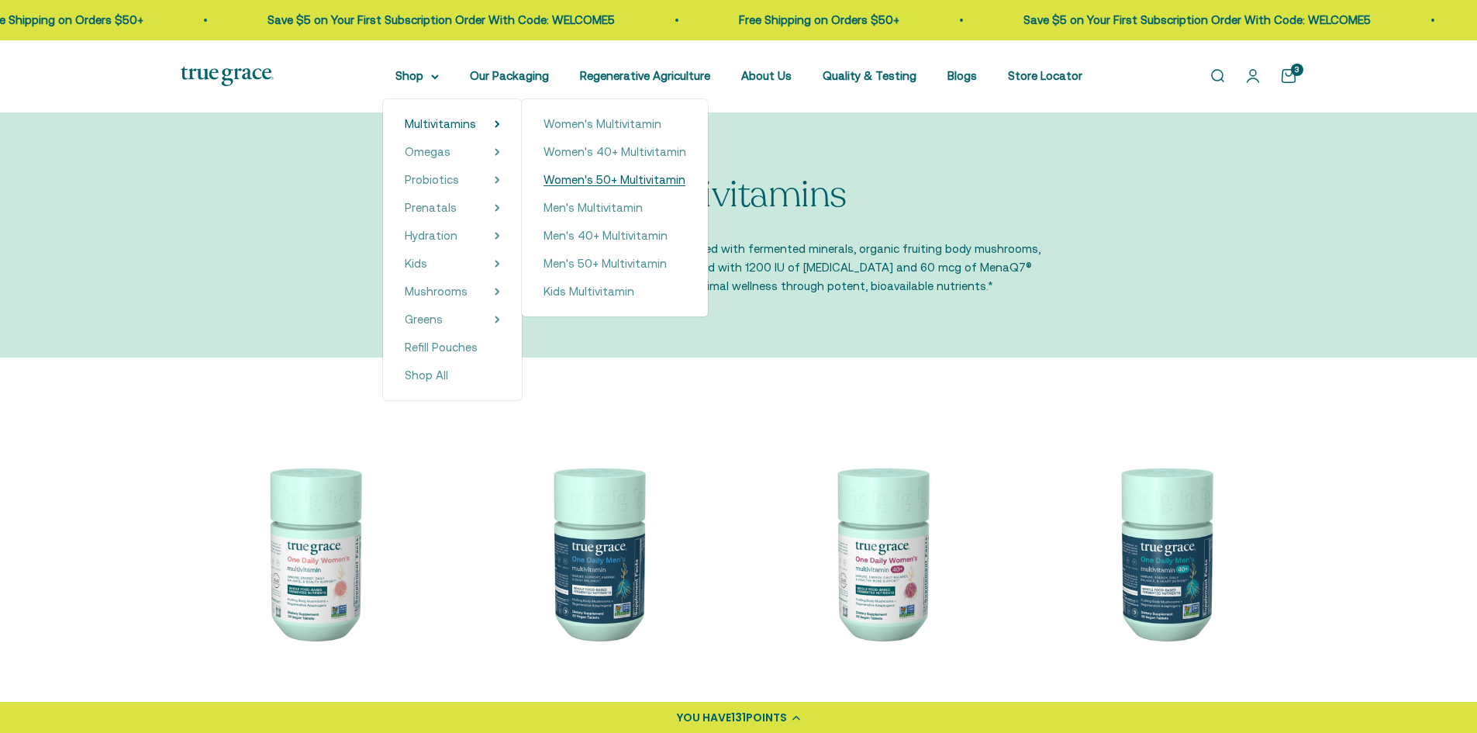
click at [593, 173] on span "Women's 50+ Multivitamin" at bounding box center [615, 179] width 142 height 13
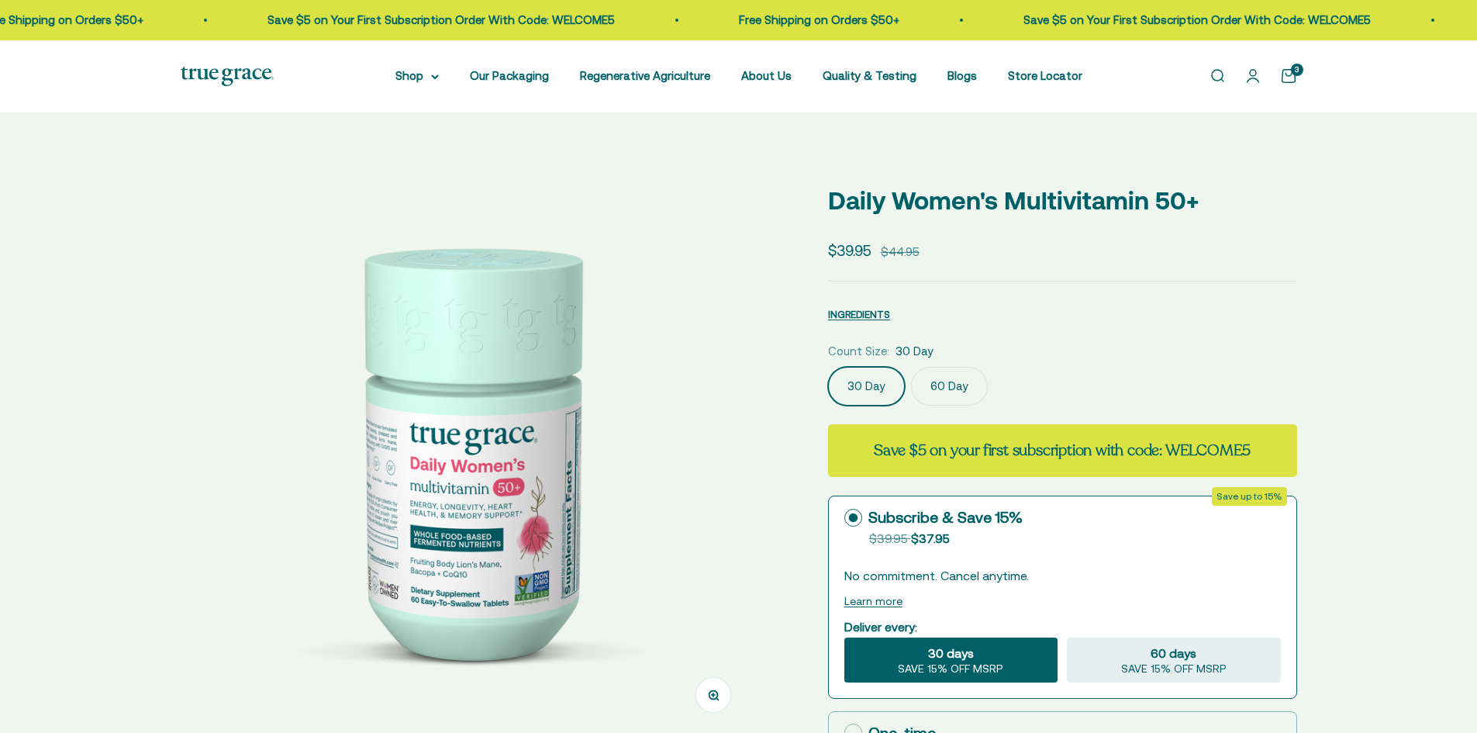
click at [934, 374] on label "60 Day" at bounding box center [949, 386] width 77 height 39
click at [828, 367] on input "60 Day" at bounding box center [827, 366] width 1 height 1
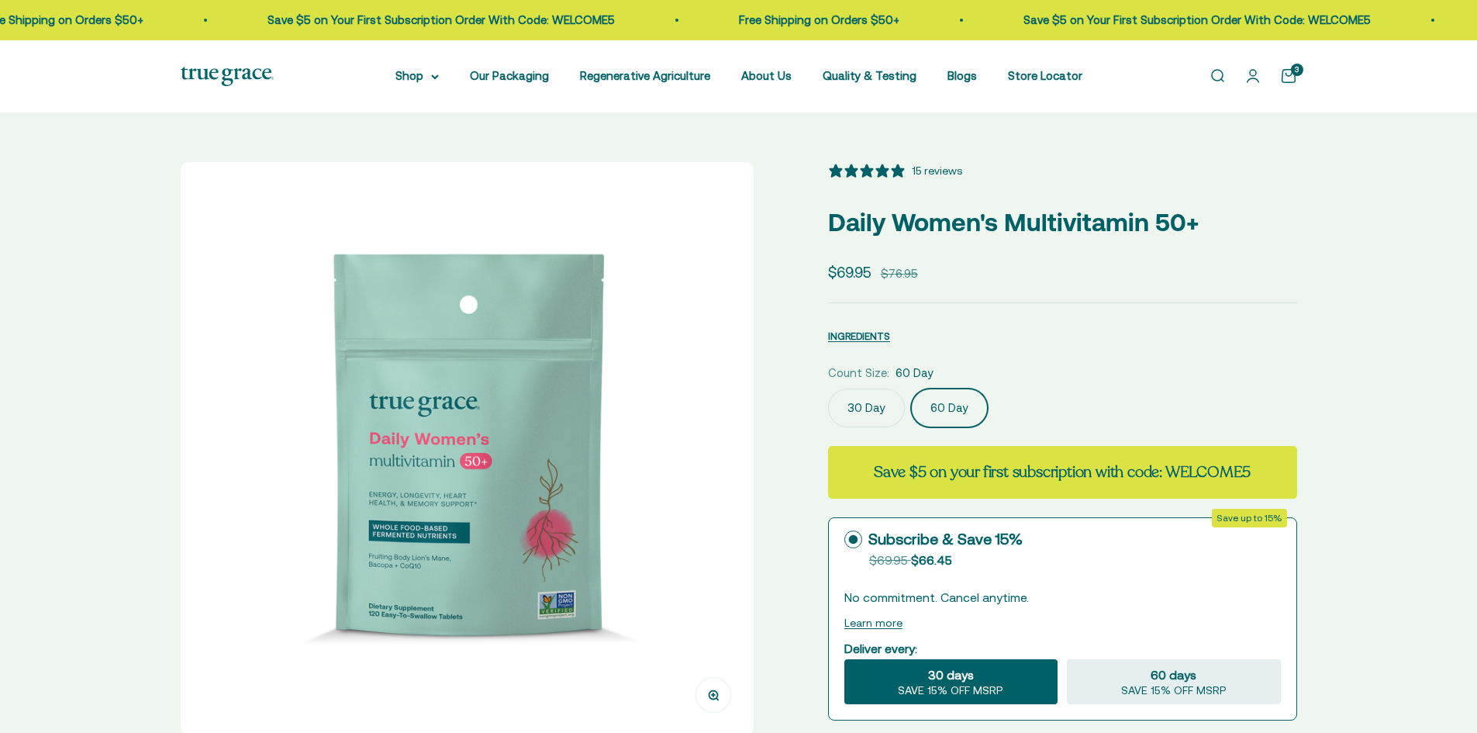
select select "3"
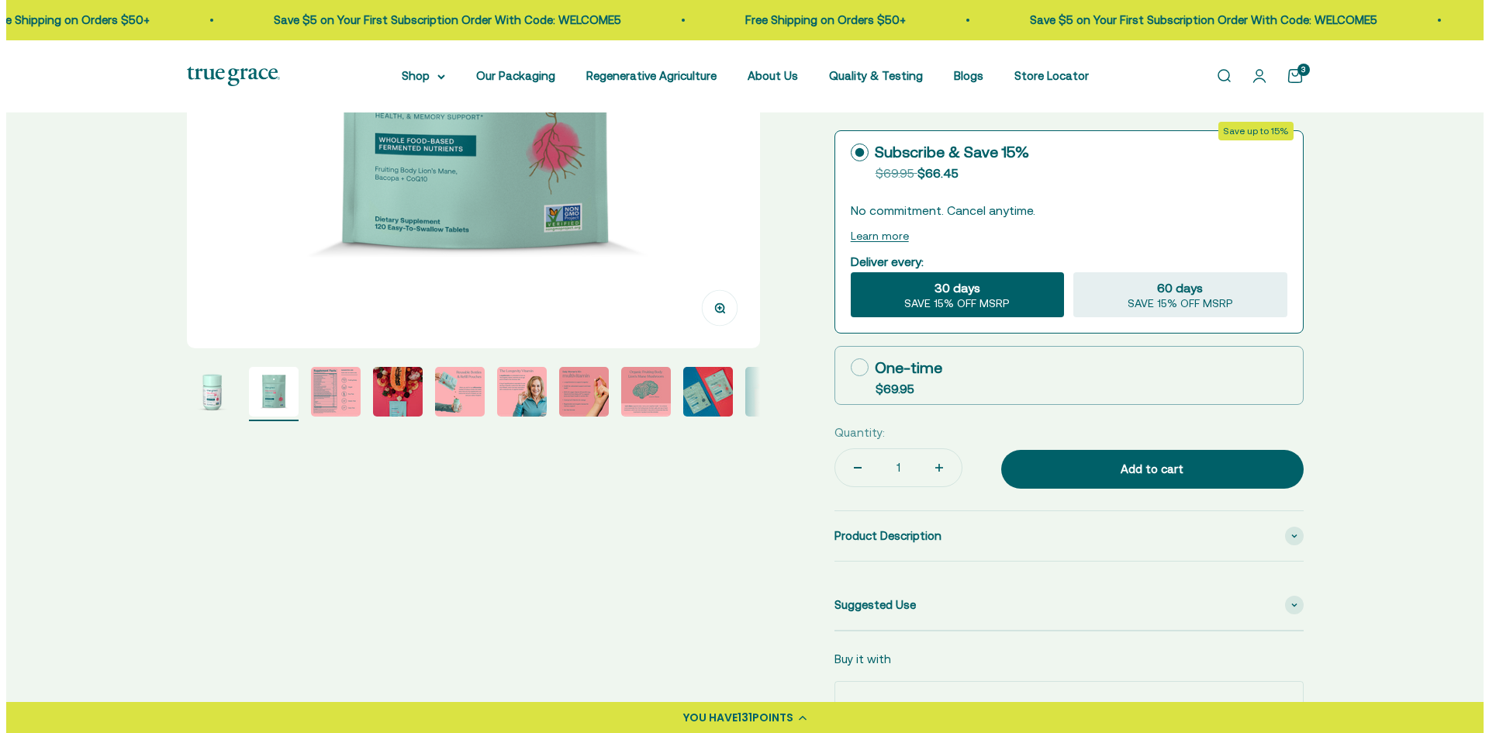
scroll to position [388, 0]
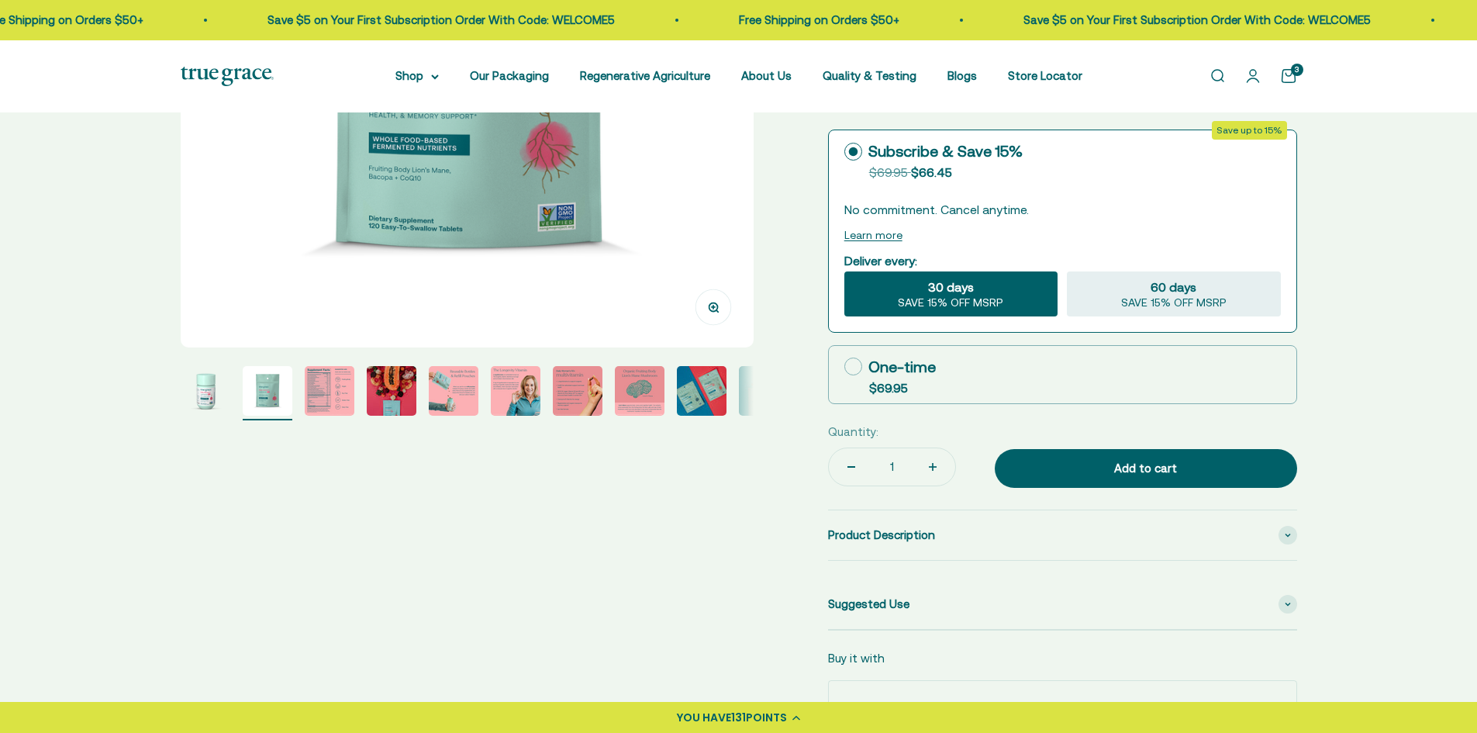
click at [865, 367] on div "One-time" at bounding box center [889, 366] width 91 height 23
click at [844, 367] on input "One-time $69.95" at bounding box center [844, 366] width 1 height 1
radio input "true"
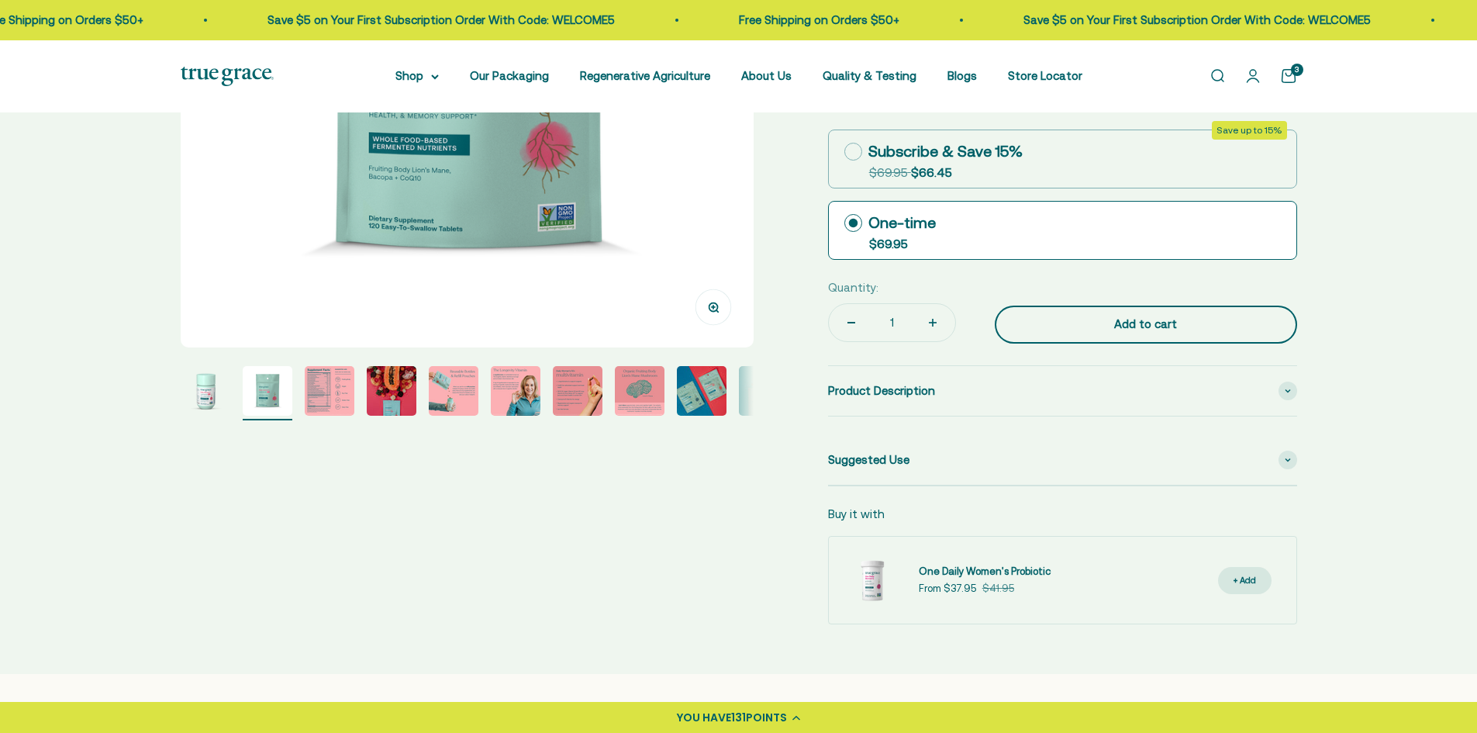
click at [1147, 341] on button "Add to cart" at bounding box center [1146, 324] width 302 height 39
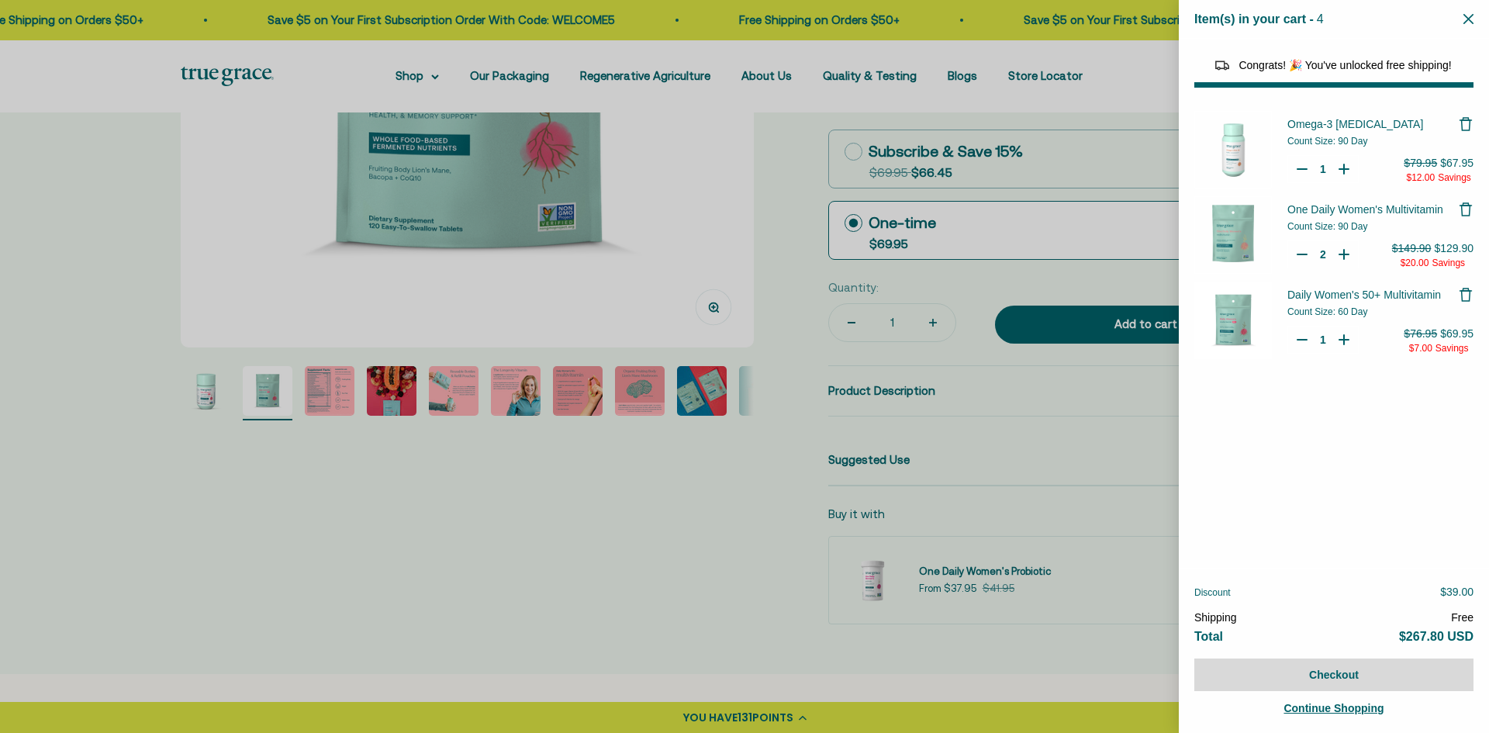
select select "44878154563798"
select select "40058346897600"
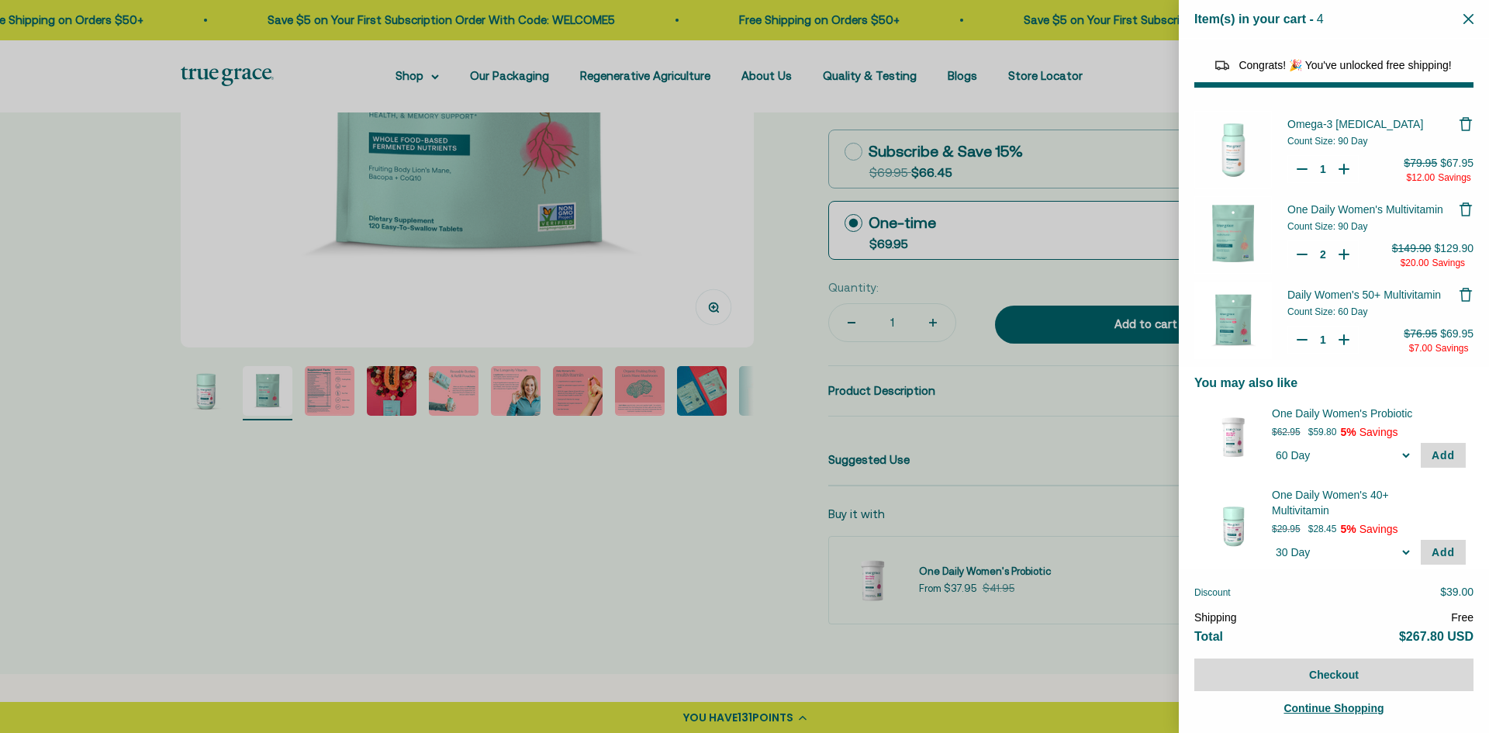
type input "1"
click at [1301, 248] on icon "Your Cart" at bounding box center [1302, 255] width 16 height 16
click at [1303, 668] on button "Checkout" at bounding box center [1333, 674] width 279 height 33
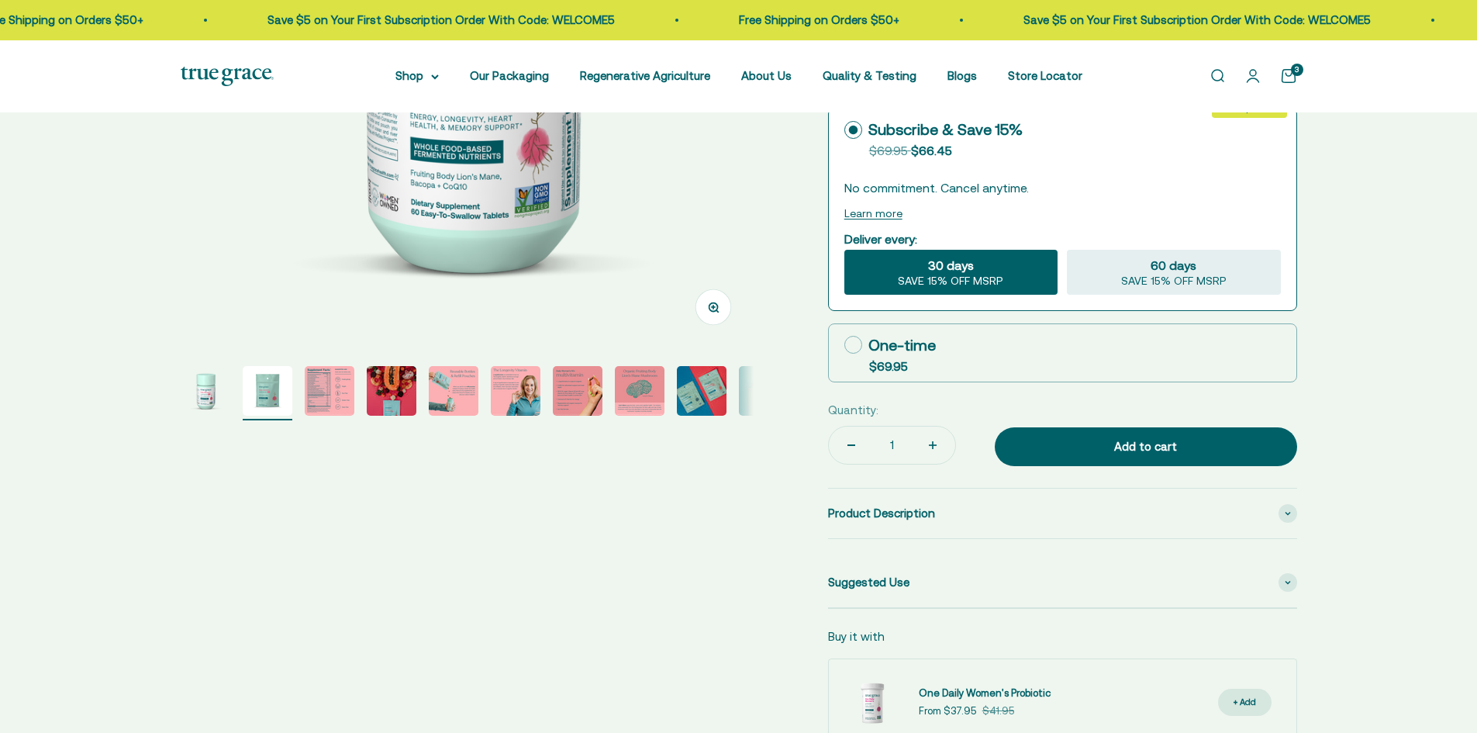
select select "3"
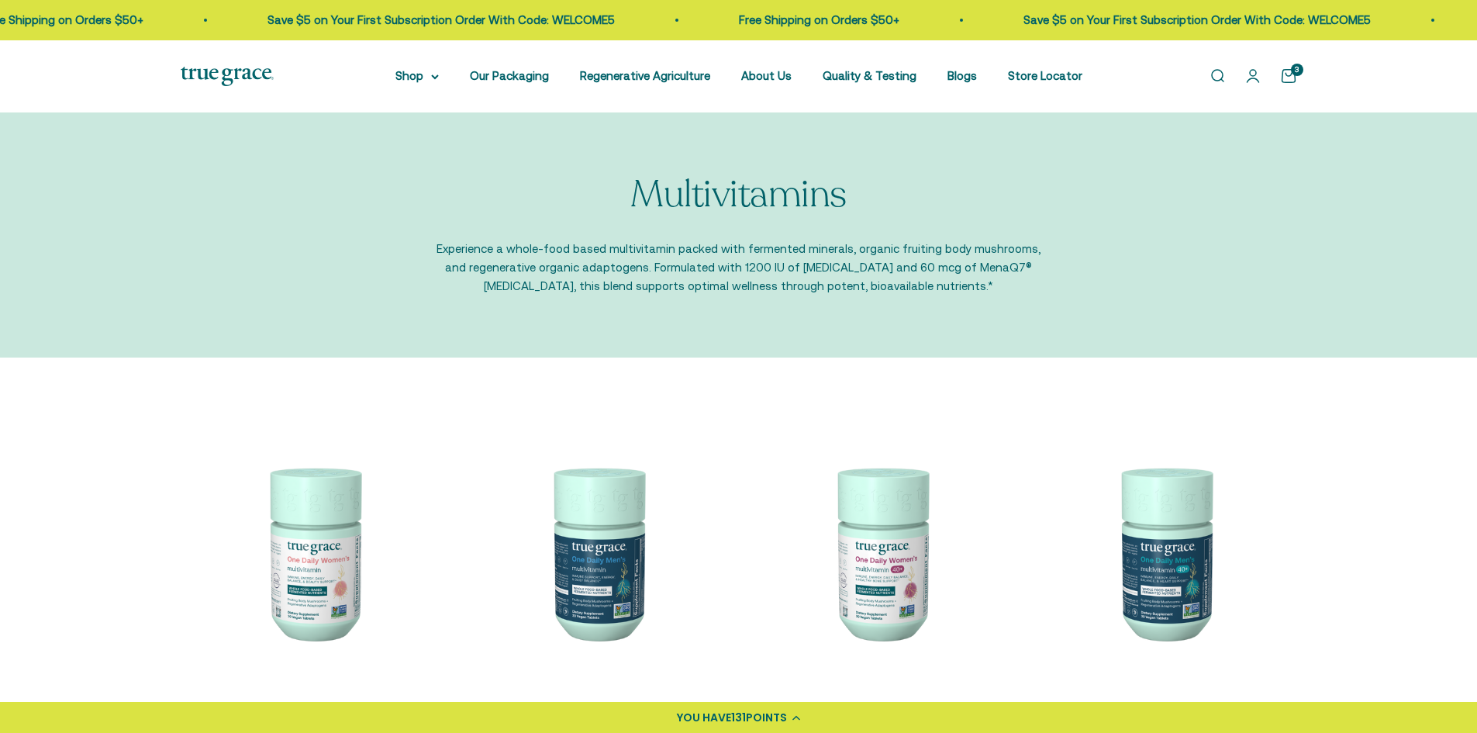
type input "1"
